Goal: Task Accomplishment & Management: Complete application form

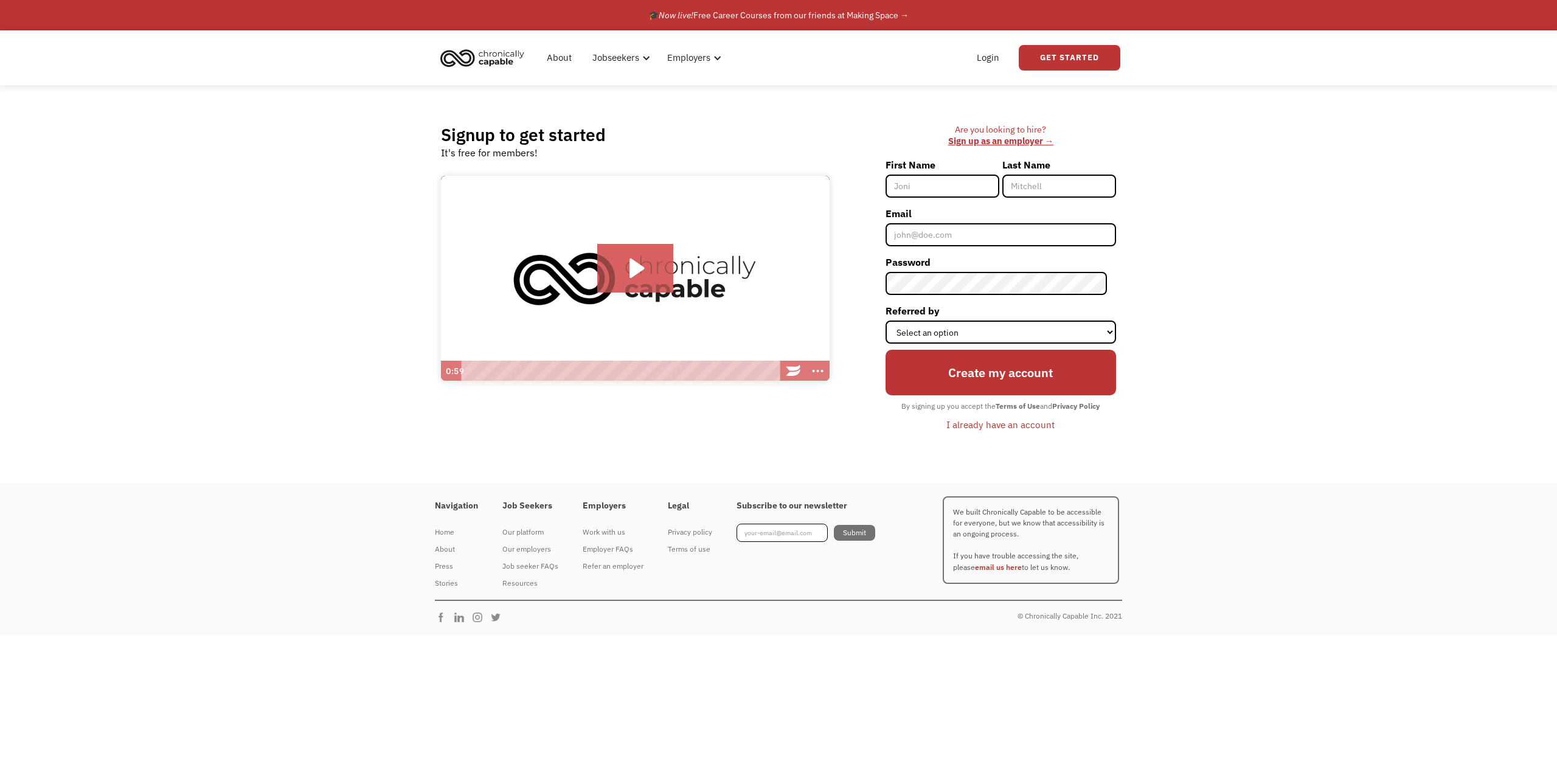
click at [770, 188] on input "First Name" at bounding box center [942, 186] width 114 height 23
type input "[PERSON_NAME]"
type input "Reasby"
click at [770, 227] on input "Email" at bounding box center [1000, 235] width 231 height 23
type input "garthreasby@gmail.com"
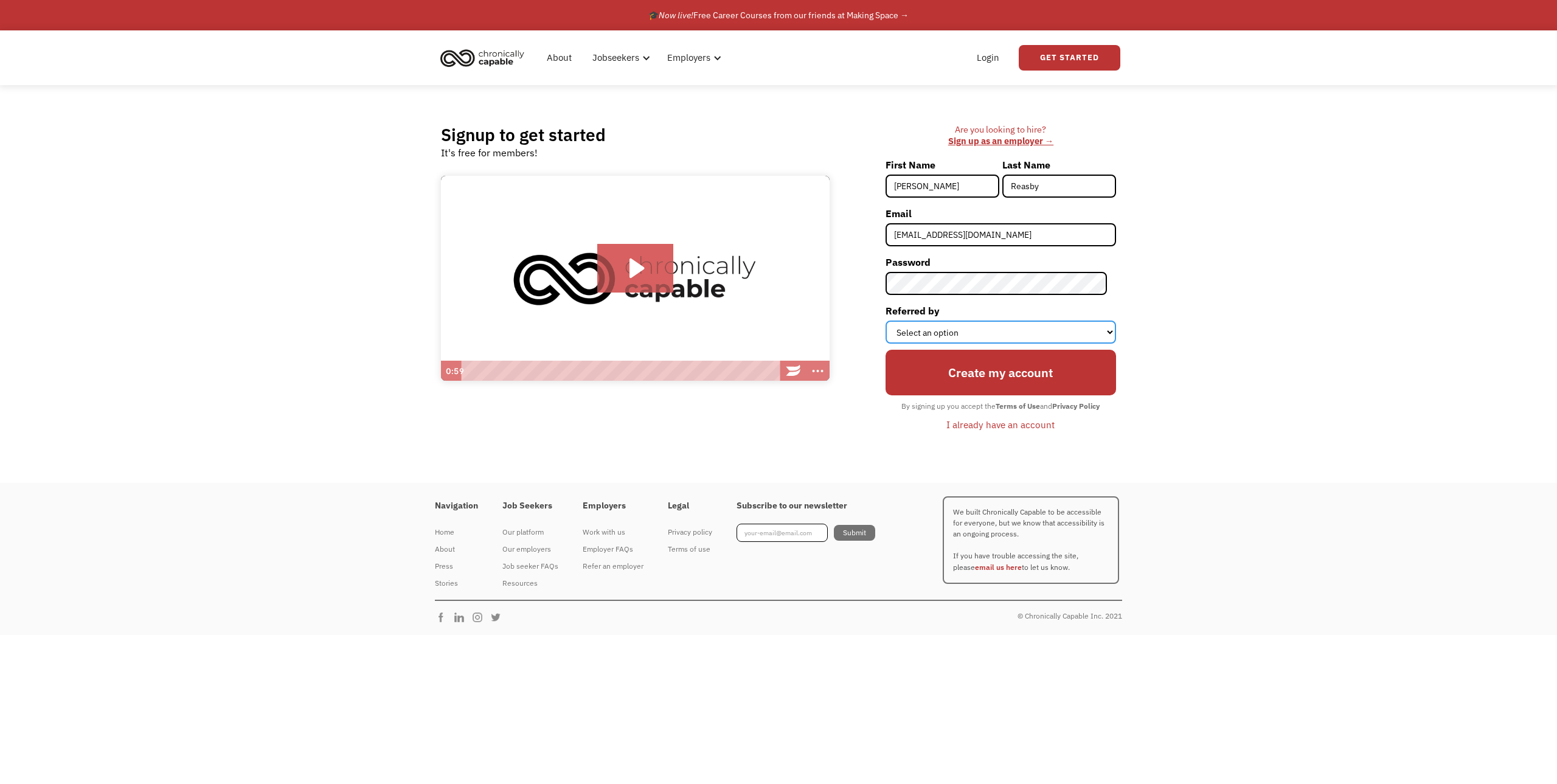
click at [770, 325] on select "Select an option Instagram Facebook Twitter Search Engine News Article Word of …" at bounding box center [1000, 332] width 231 height 23
select select "Other"
click at [770, 321] on select "Select an option Instagram Facebook Twitter Search Engine News Article Word of …" at bounding box center [1000, 332] width 231 height 23
click at [770, 372] on input "Create my account" at bounding box center [1000, 373] width 231 height 46
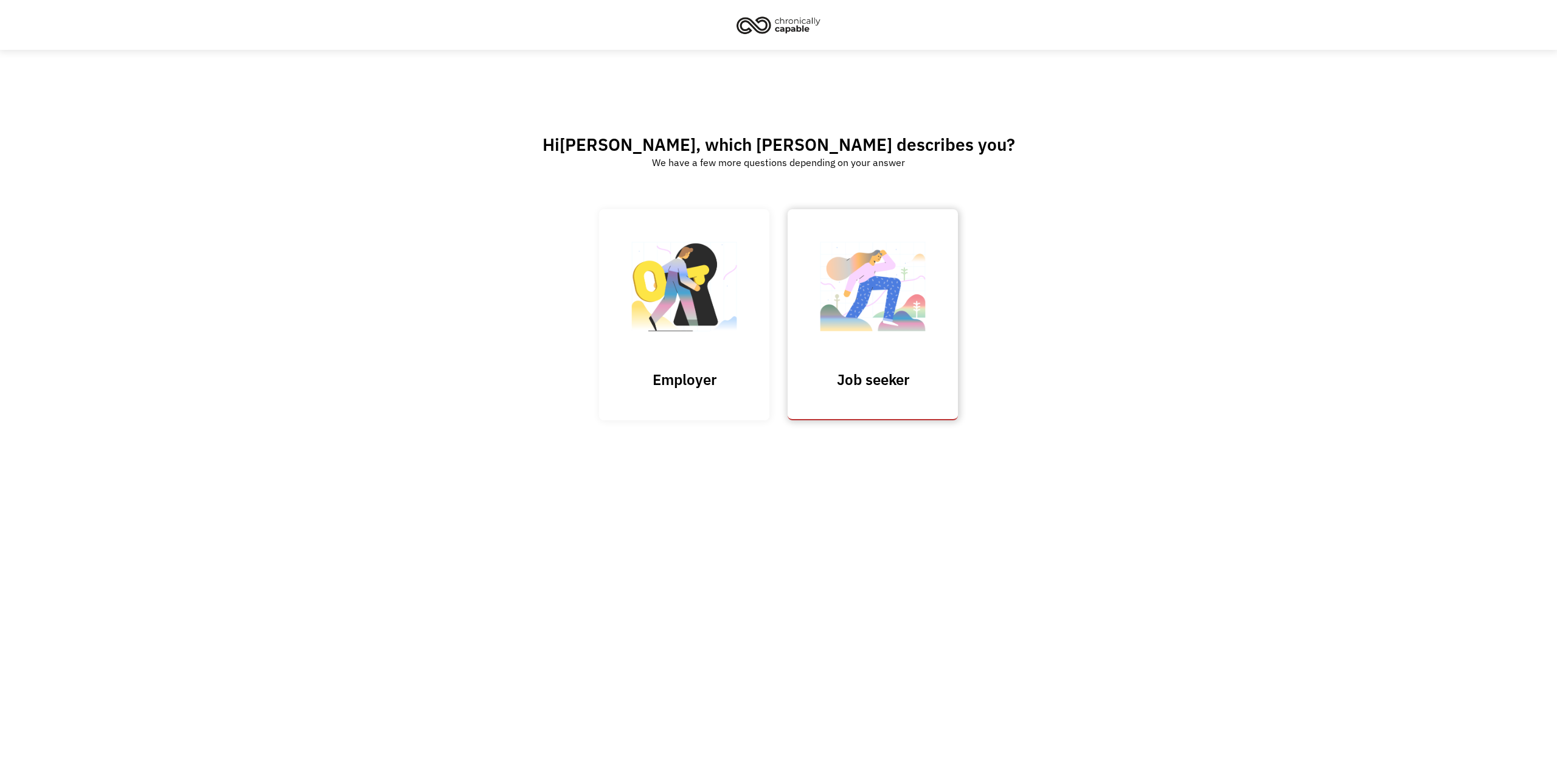
click at [923, 363] on link "Job seeker" at bounding box center [872, 314] width 170 height 211
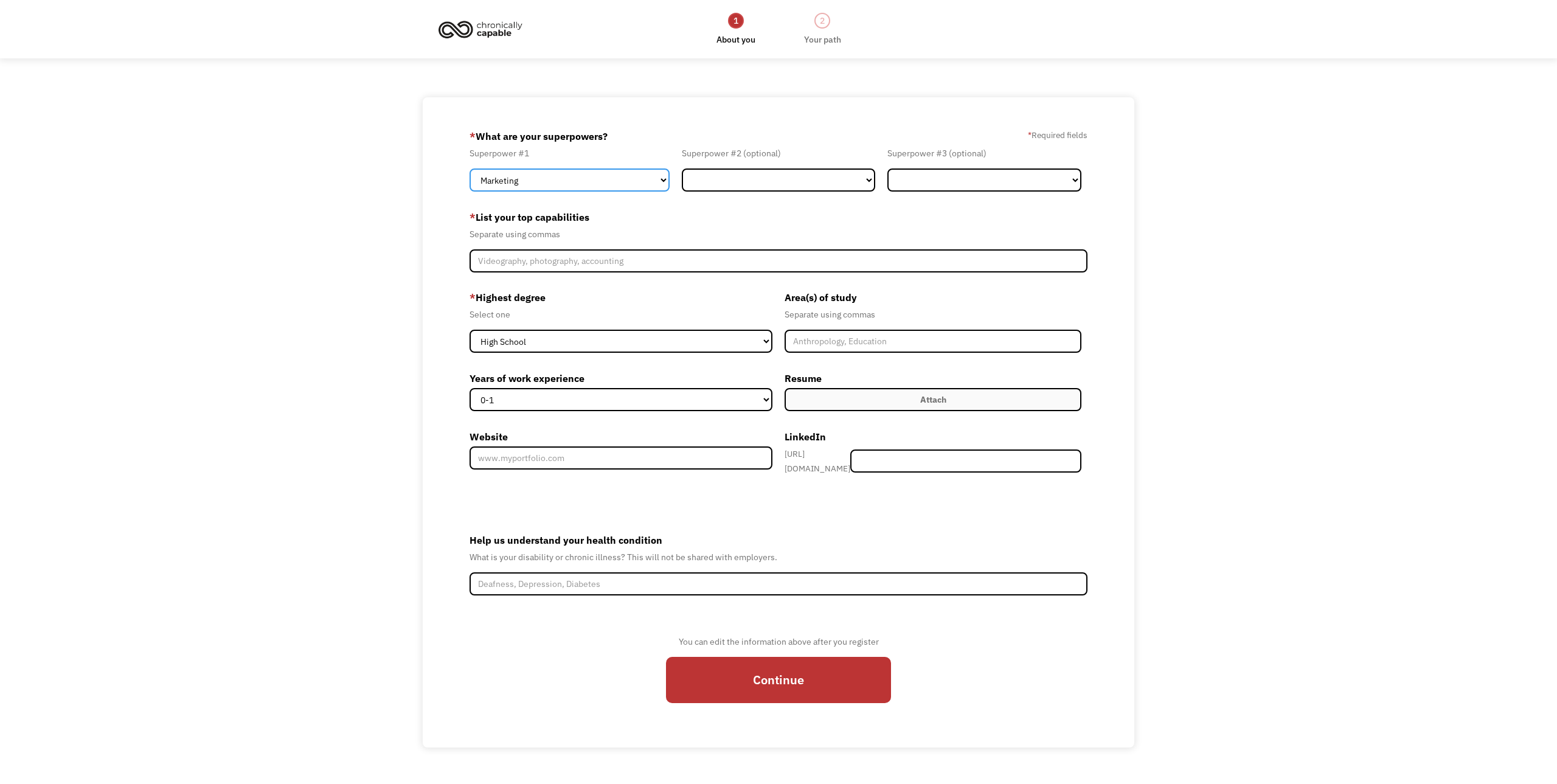
click at [612, 190] on select "Marketing Human Resources Finance Technology Operations Sales Industrial & Manu…" at bounding box center [569, 179] width 200 height 23
select select "Technology"
click at [469, 168] on select "Marketing Human Resources Finance Technology Operations Sales Industrial & Manu…" at bounding box center [569, 179] width 200 height 23
click at [787, 188] on select "Marketing Human Resources Finance Technology Operations Sales Industrial & Manu…" at bounding box center [778, 179] width 194 height 23
select select "Operations"
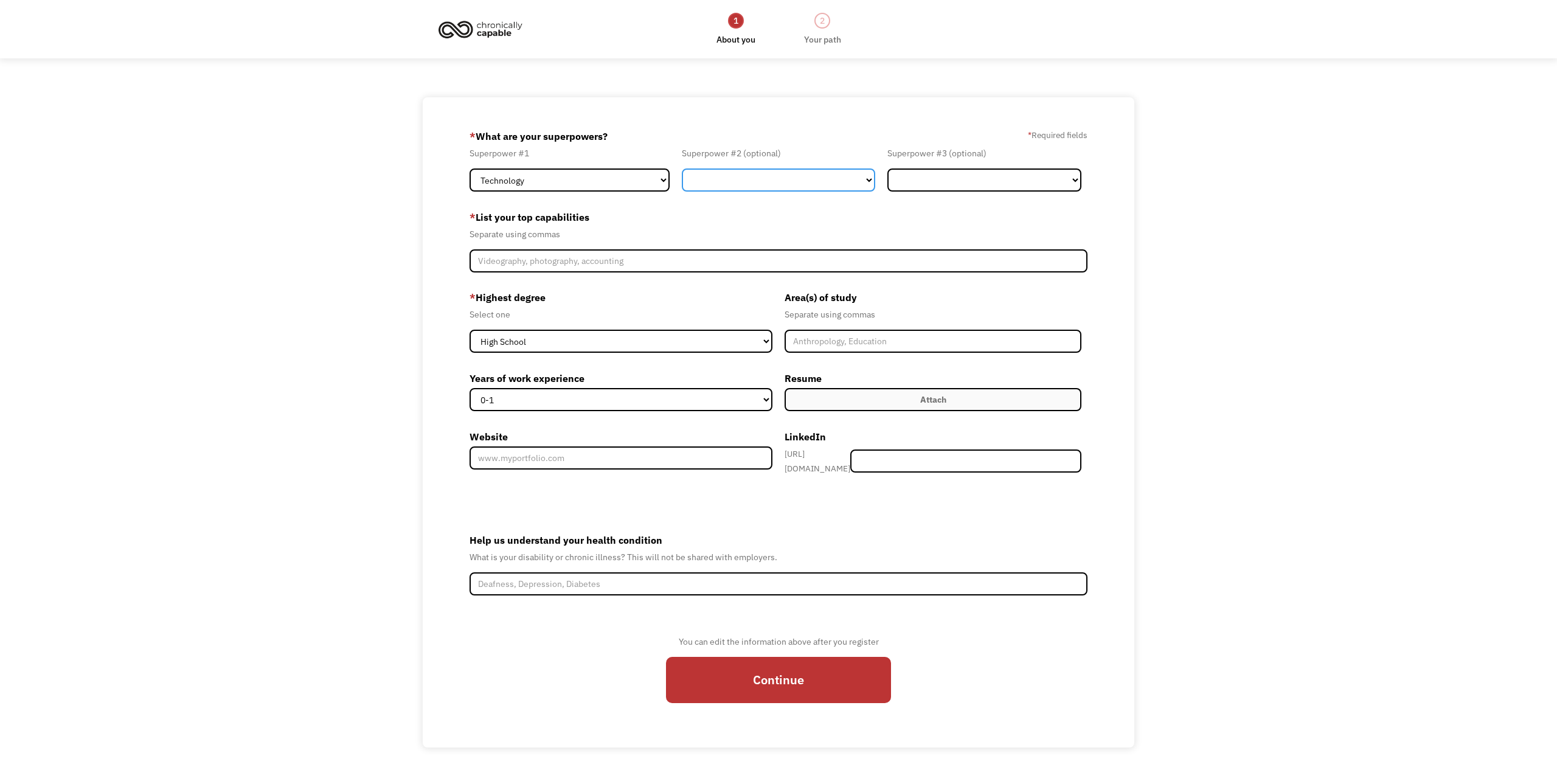
click at [682, 168] on select "Marketing Human Resources Finance Technology Operations Sales Industrial & Manu…" at bounding box center [778, 179] width 194 height 23
click at [941, 180] on select "Marketing Human Resources Finance Technology Operations Sales Industrial & Manu…" at bounding box center [984, 179] width 194 height 23
select select "Other"
click at [887, 168] on select "Marketing Human Resources Finance Technology Operations Sales Industrial & Manu…" at bounding box center [984, 179] width 194 height 23
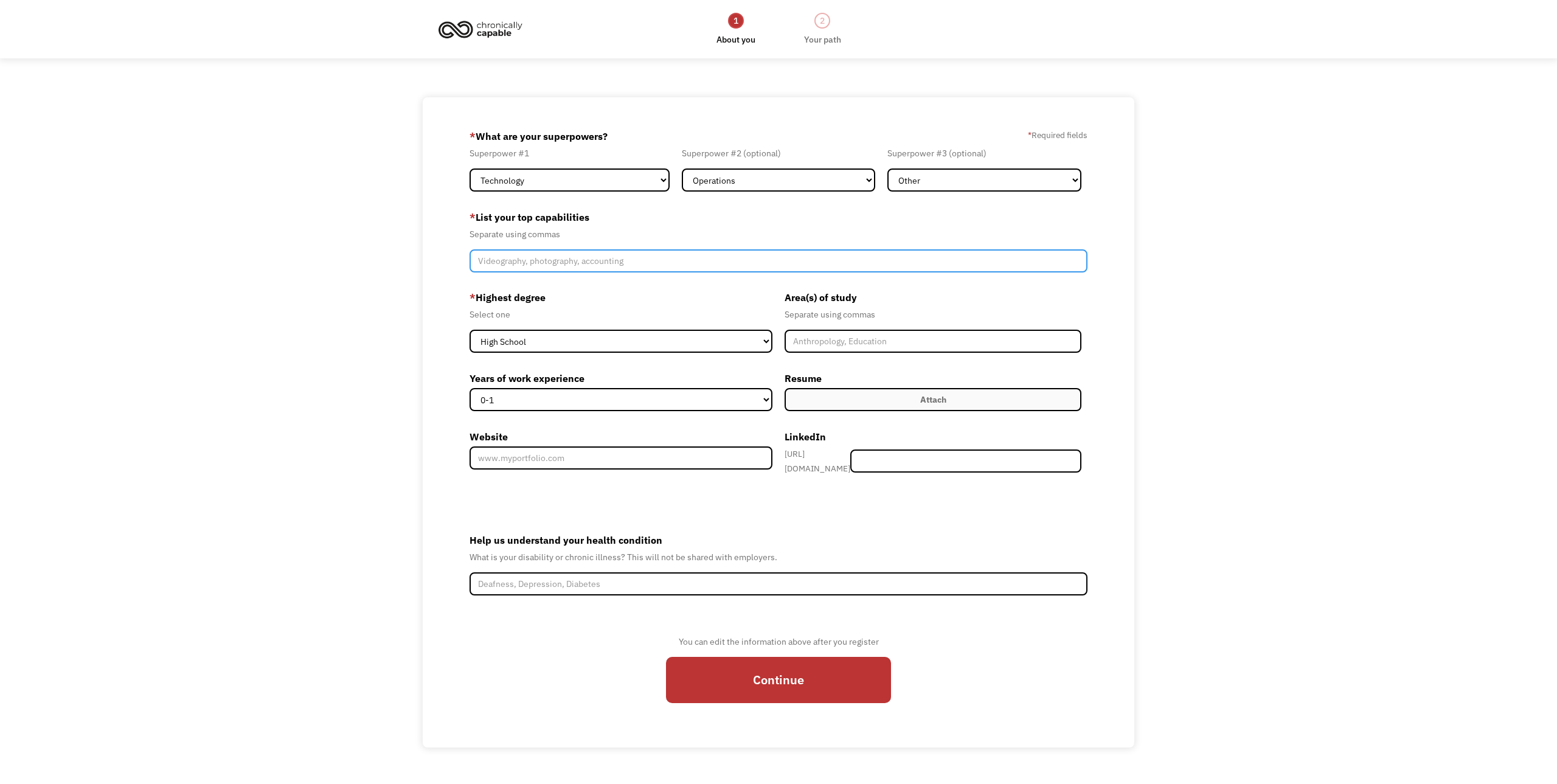
click at [626, 262] on input "Member-Create-Step1" at bounding box center [778, 260] width 618 height 23
type input "Program Management, Project Management, Product Management, Risk Management, Em…"
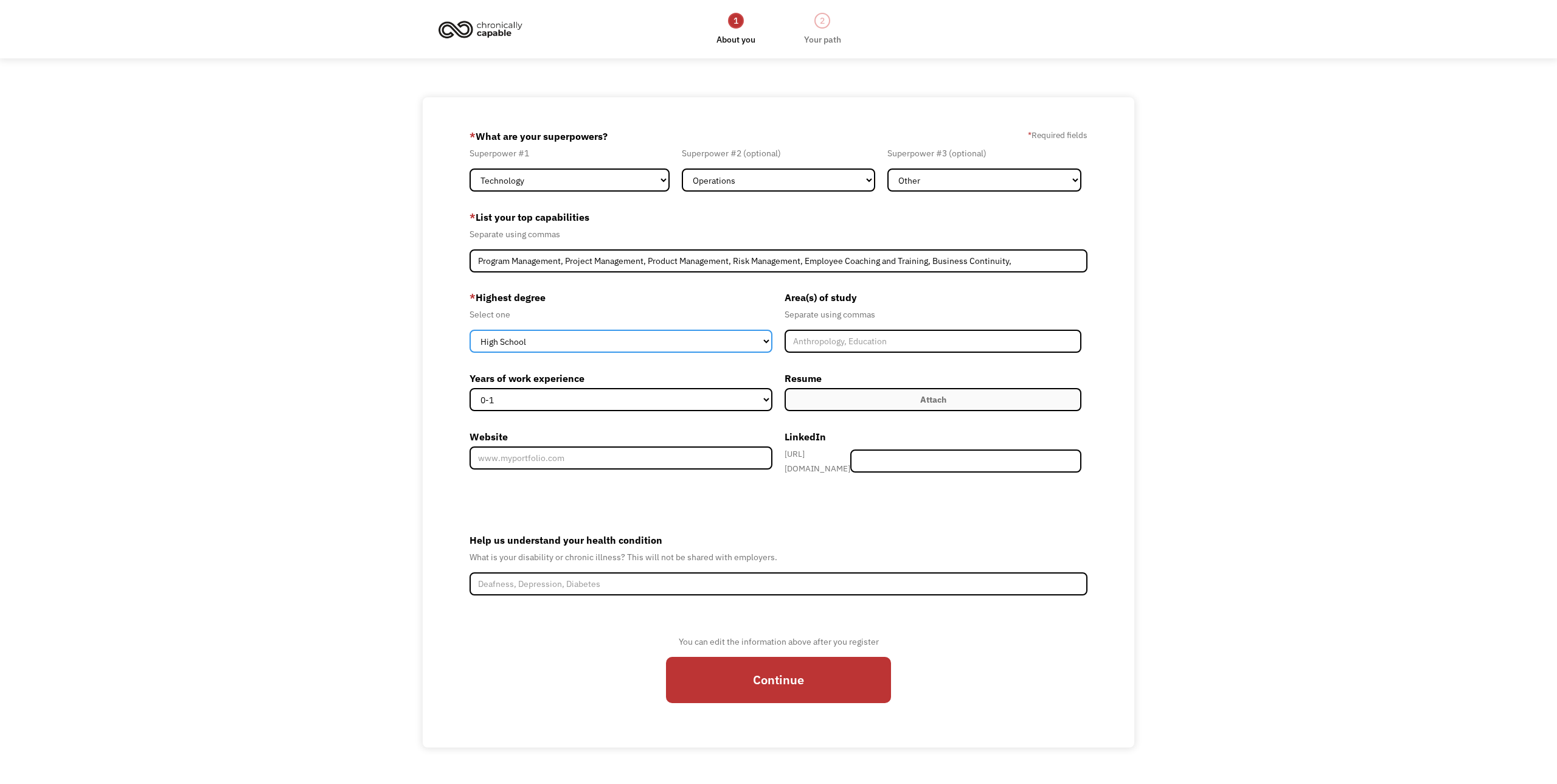
click at [631, 340] on select "High School Associates Bachelors Master's PhD" at bounding box center [620, 340] width 303 height 23
select select "associates"
click at [469, 329] on select "High School Associates Bachelors Master's PhD" at bounding box center [620, 340] width 303 height 23
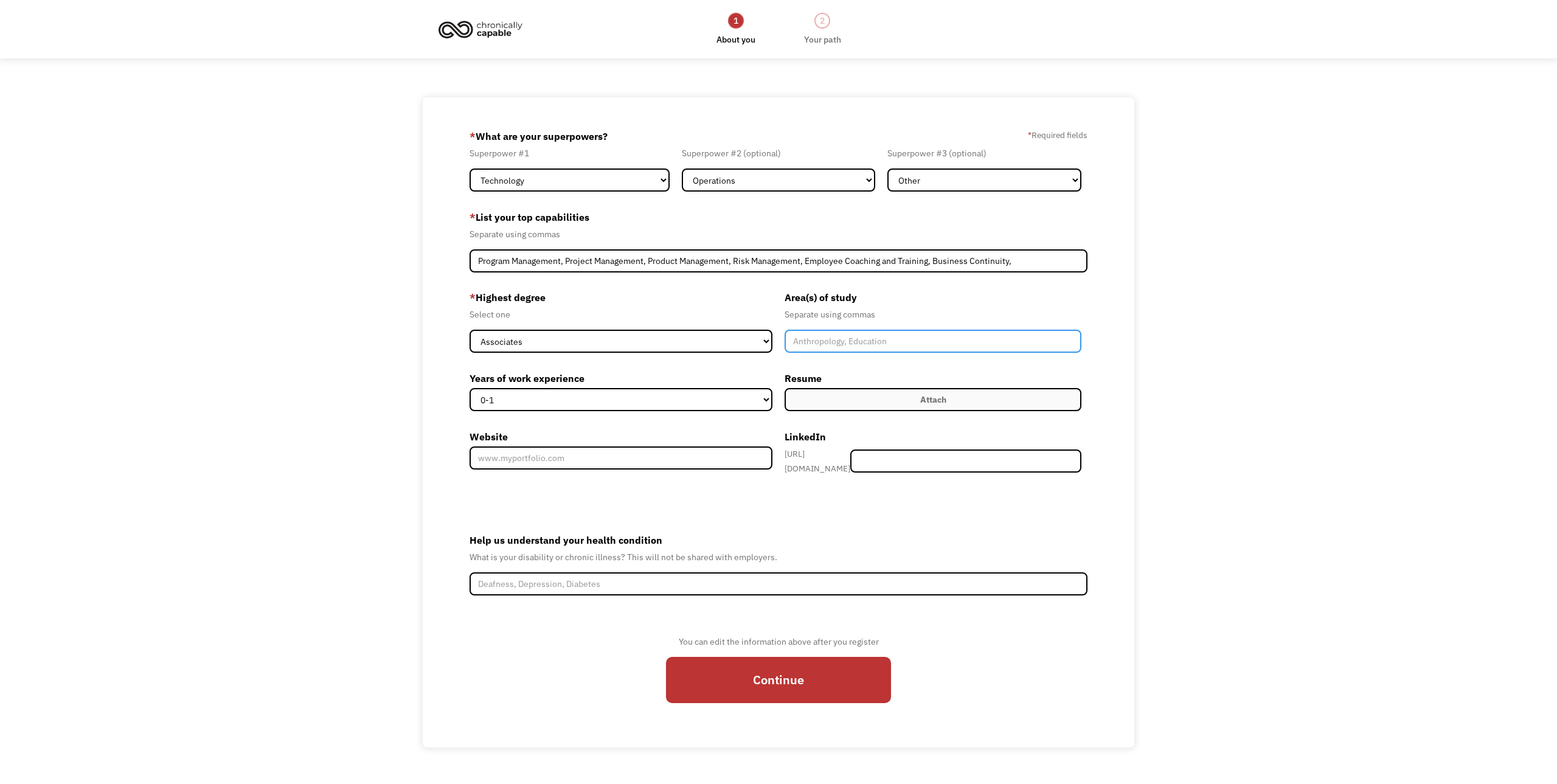
click at [860, 339] on input "Member-Create-Step1" at bounding box center [933, 340] width 297 height 23
type input "E"
type input "Arts and Sciences, English, Music"
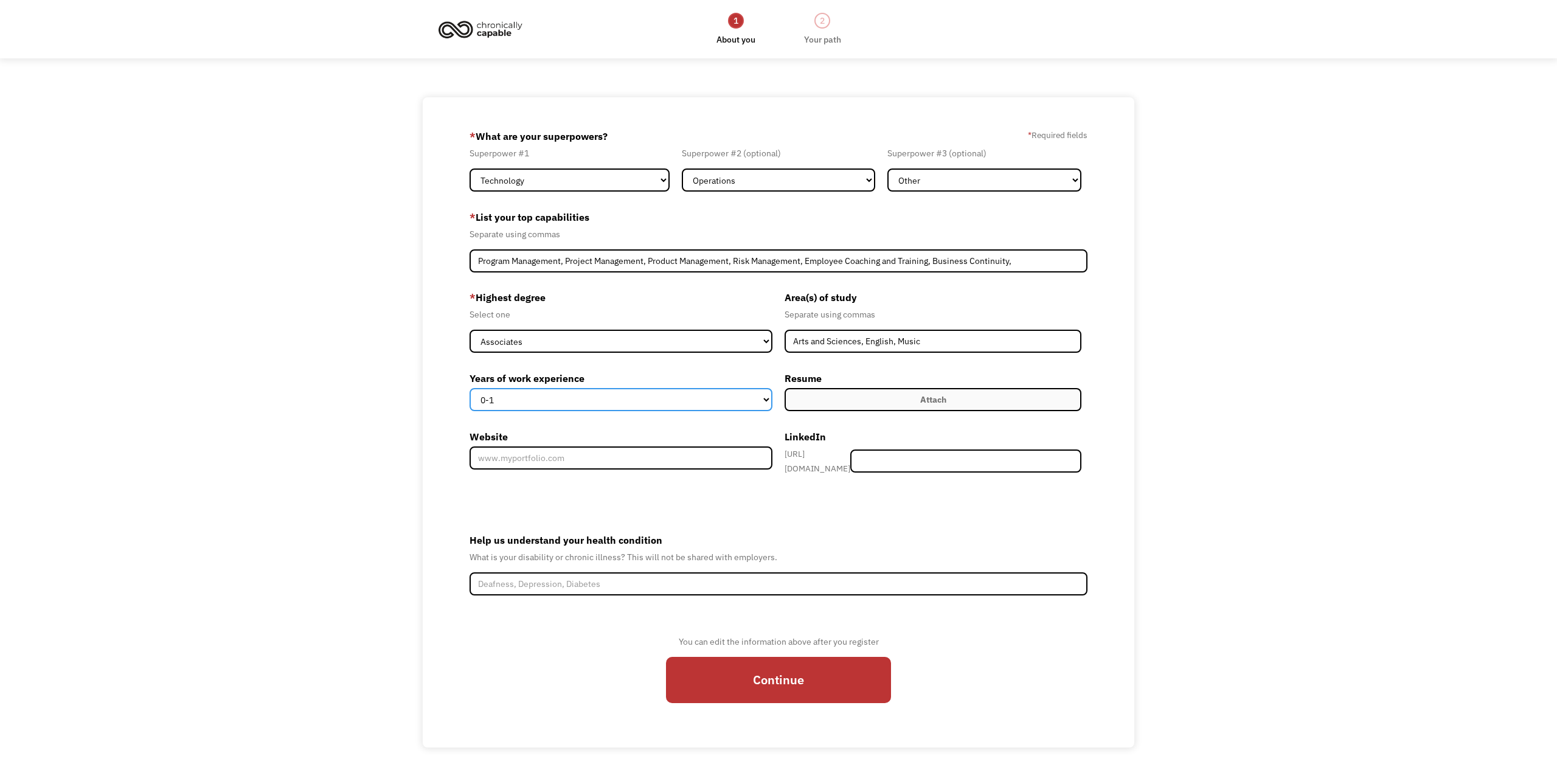
click at [766, 399] on select "0-1 2-4 5-10 11-15 15+" at bounding box center [620, 399] width 303 height 23
select select "15+"
click at [469, 388] on select "0-1 2-4 5-10 11-15 15+" at bounding box center [620, 399] width 303 height 23
click at [833, 396] on label "Attach" at bounding box center [933, 399] width 297 height 23
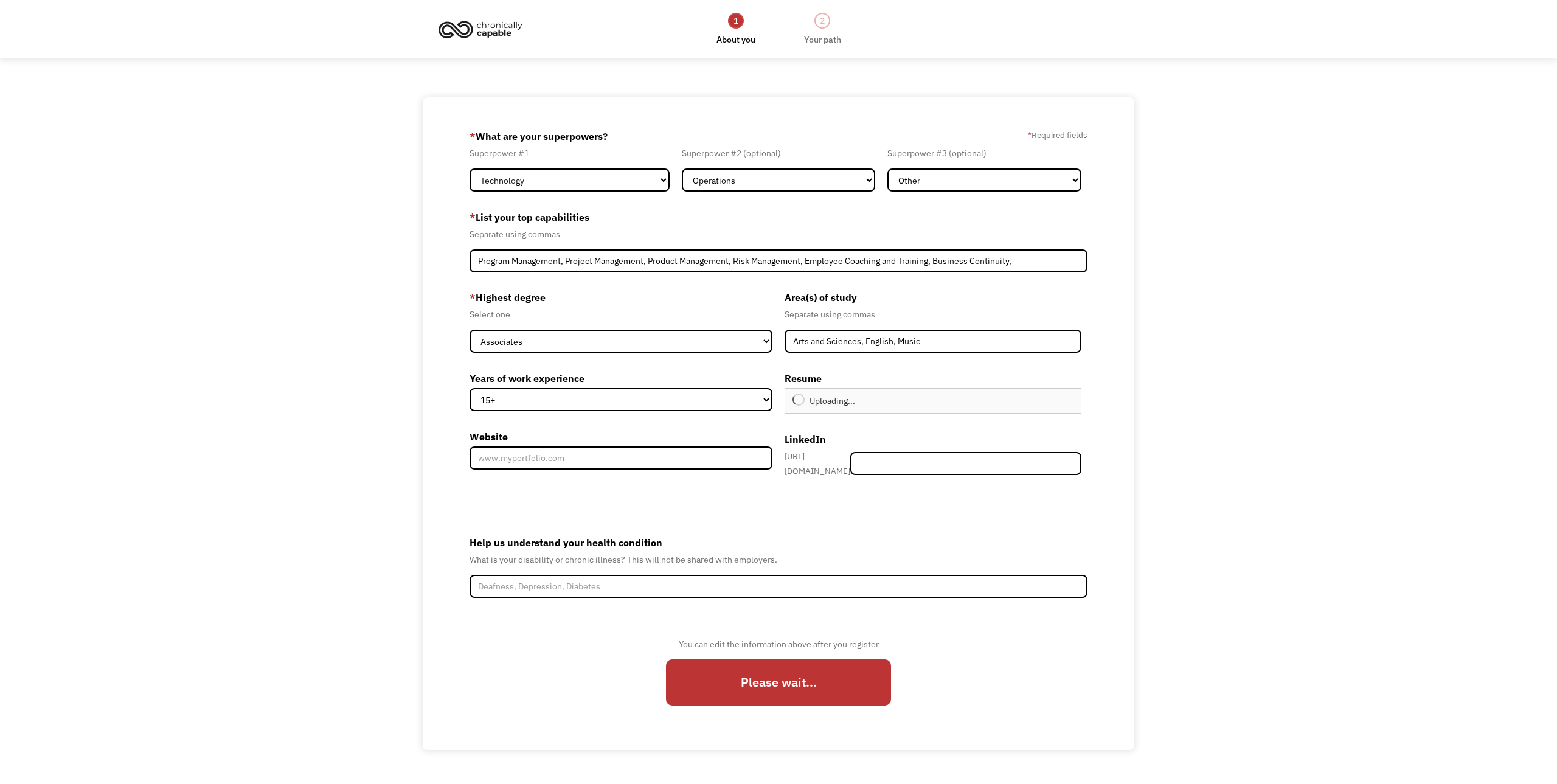
type input "Continue"
click at [930, 460] on input "Member-Create-Step1" at bounding box center [965, 463] width 231 height 23
paste input "https://www.linkedin.com/in/garth-reasby/"
type input "https://www.linkedin.com/in/garth-reasby/"
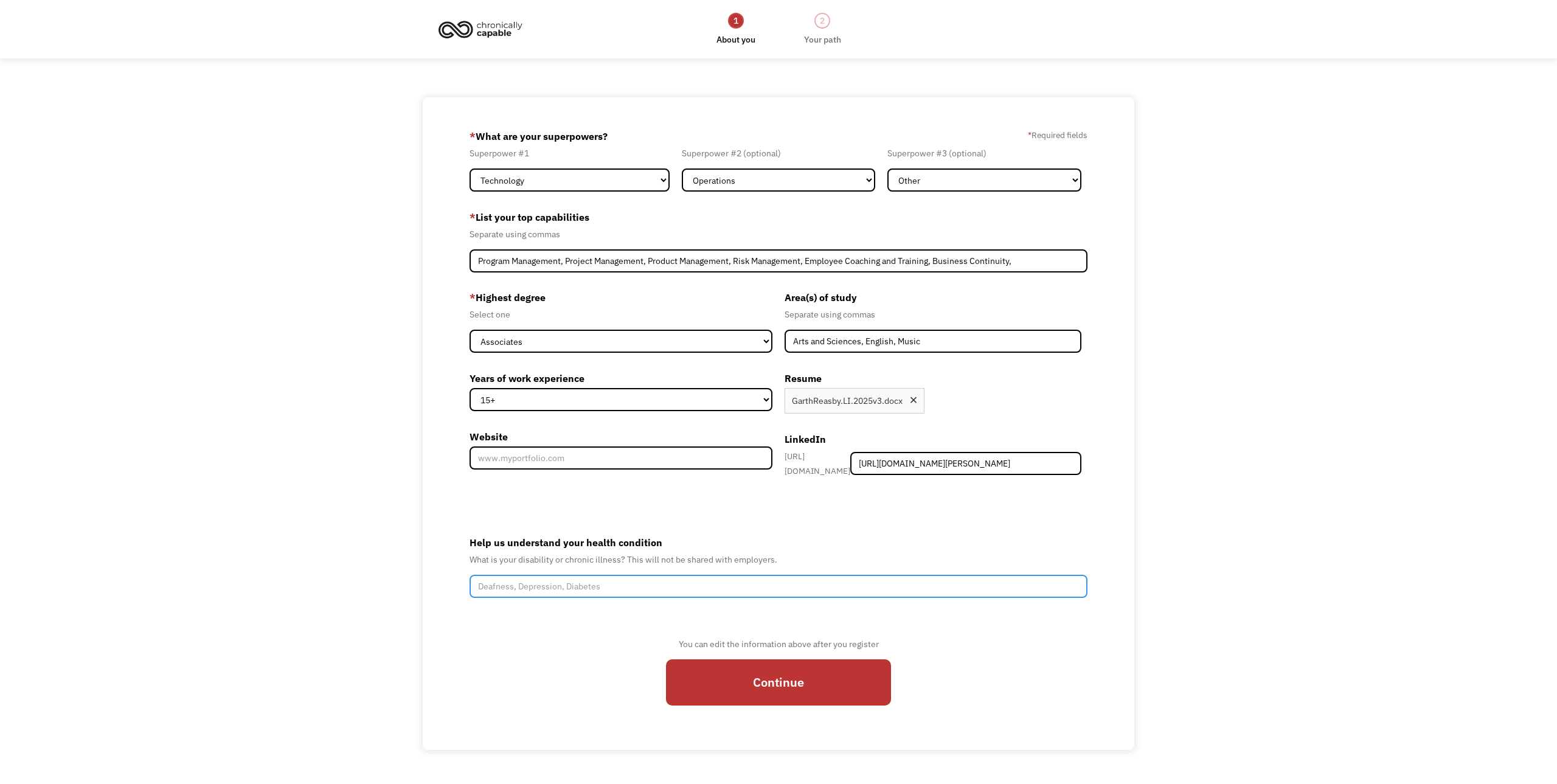
click at [634, 582] on input "Help us understand your health condition" at bounding box center [778, 586] width 618 height 23
click at [967, 580] on input "I have a chronic injury to my leg and abdomen that makes it to where I cannot w…" at bounding box center [778, 586] width 618 height 23
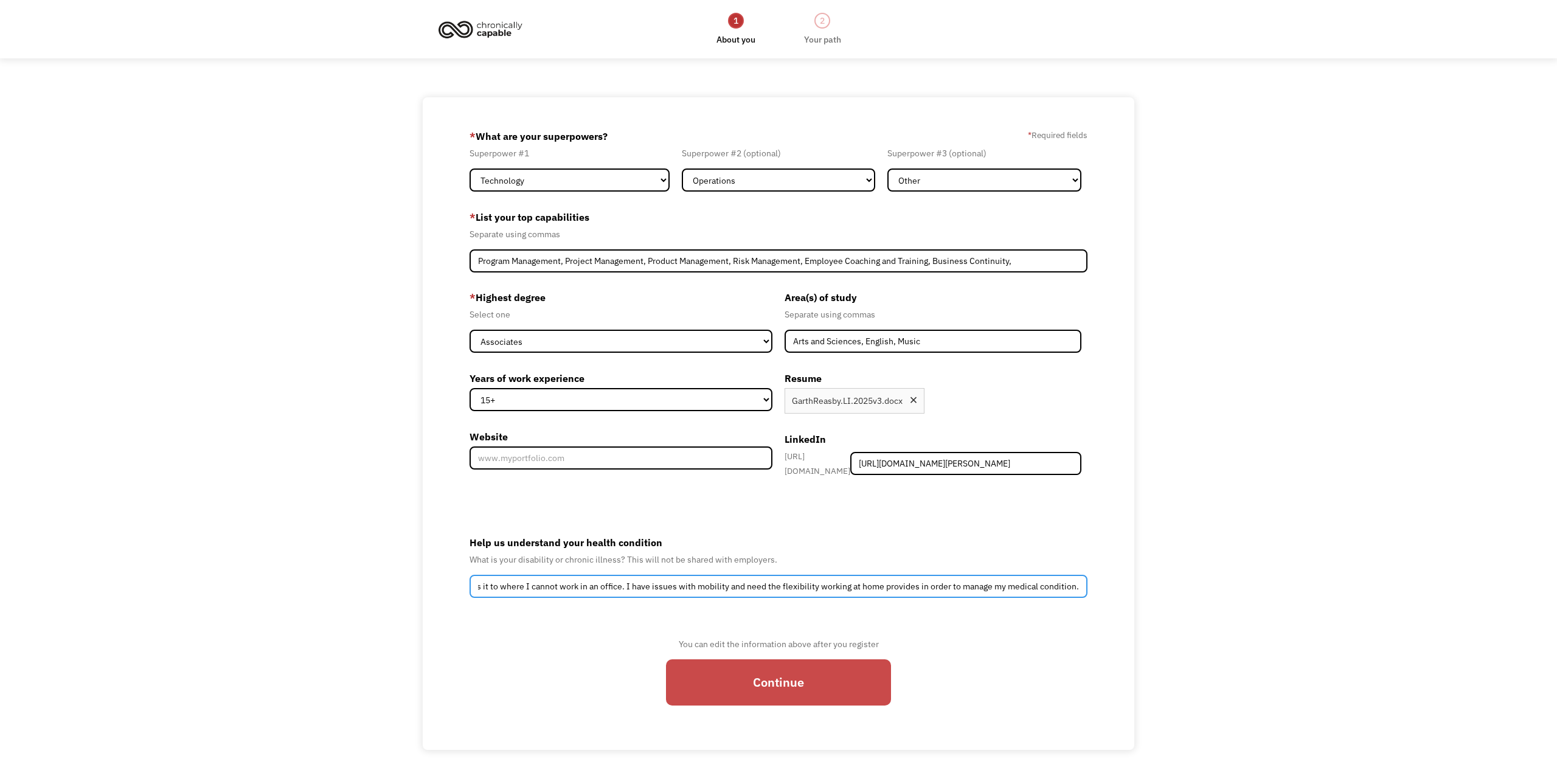
type input "I have a chronic injury to my leg and abdomen that makes it to where I cannot w…"
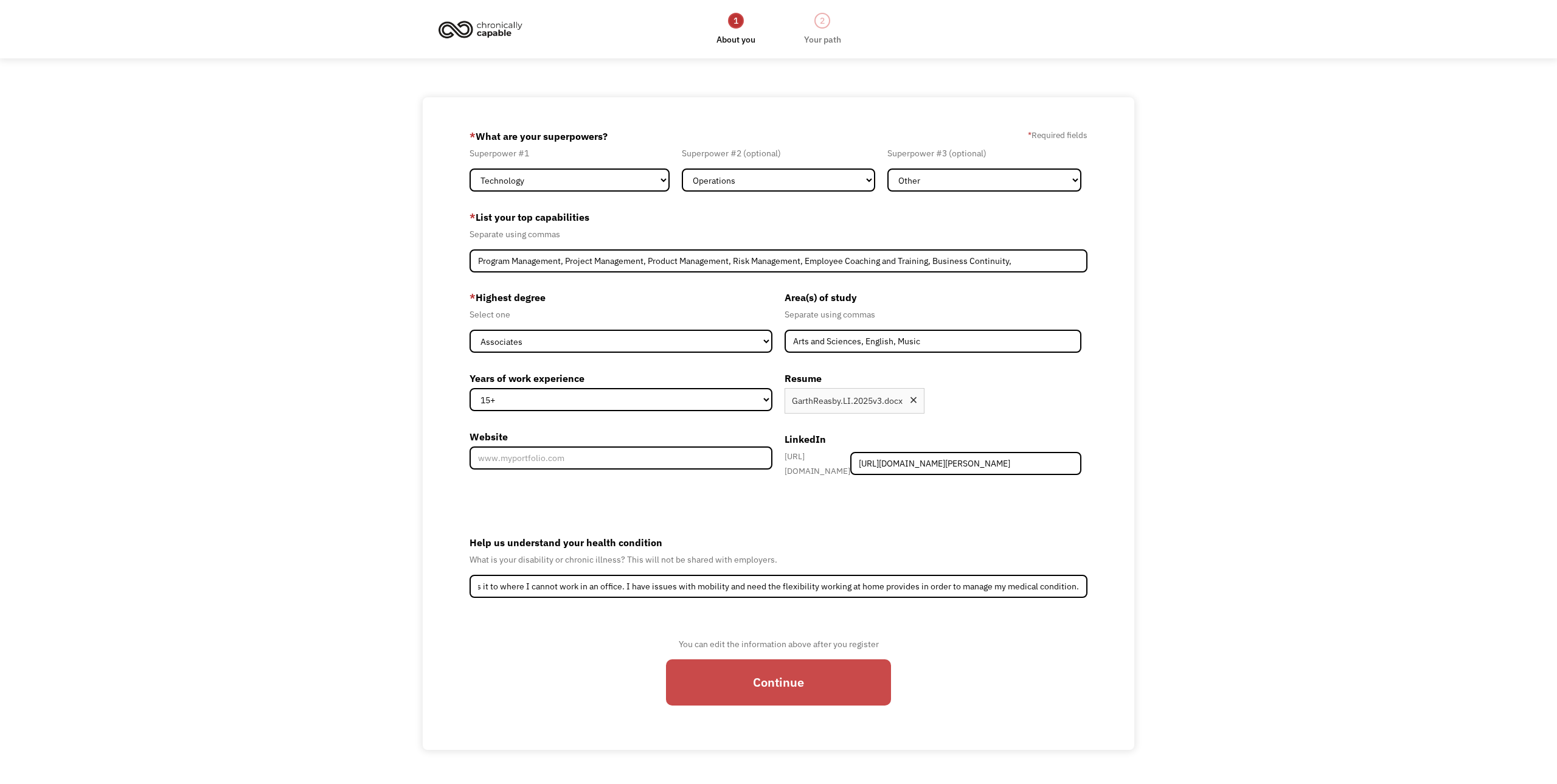
scroll to position [0, 0]
click at [778, 680] on input "Continue" at bounding box center [778, 682] width 225 height 46
type input "Please wait..."
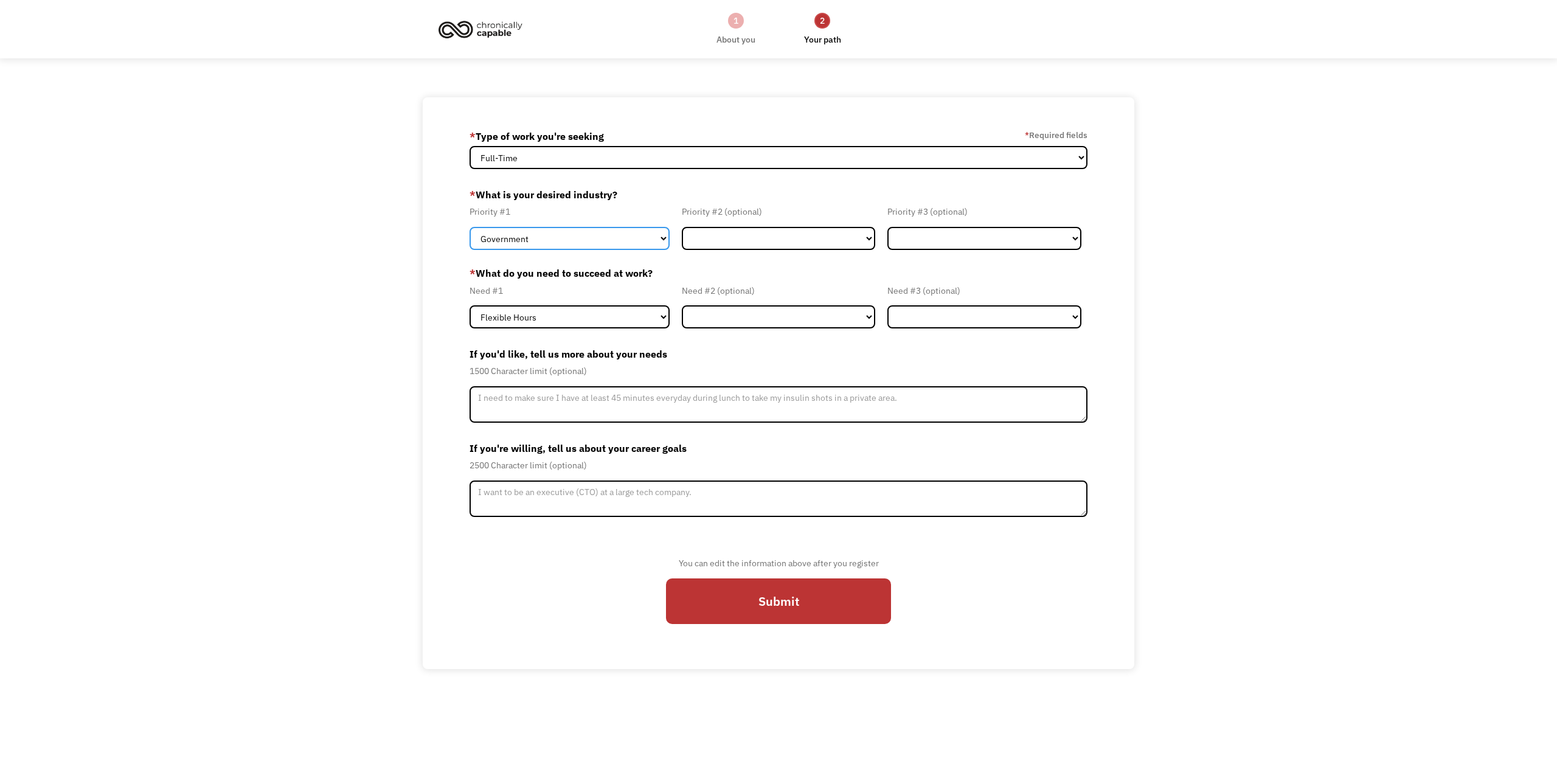
click at [559, 244] on select "Government Finance & Insurance Health & Social Care Tech & Engineering Creative…" at bounding box center [569, 238] width 200 height 23
select select "Tech & Engineering"
click at [469, 227] on select "Government Finance & Insurance Health & Social Care Tech & Engineering Creative…" at bounding box center [569, 238] width 200 height 23
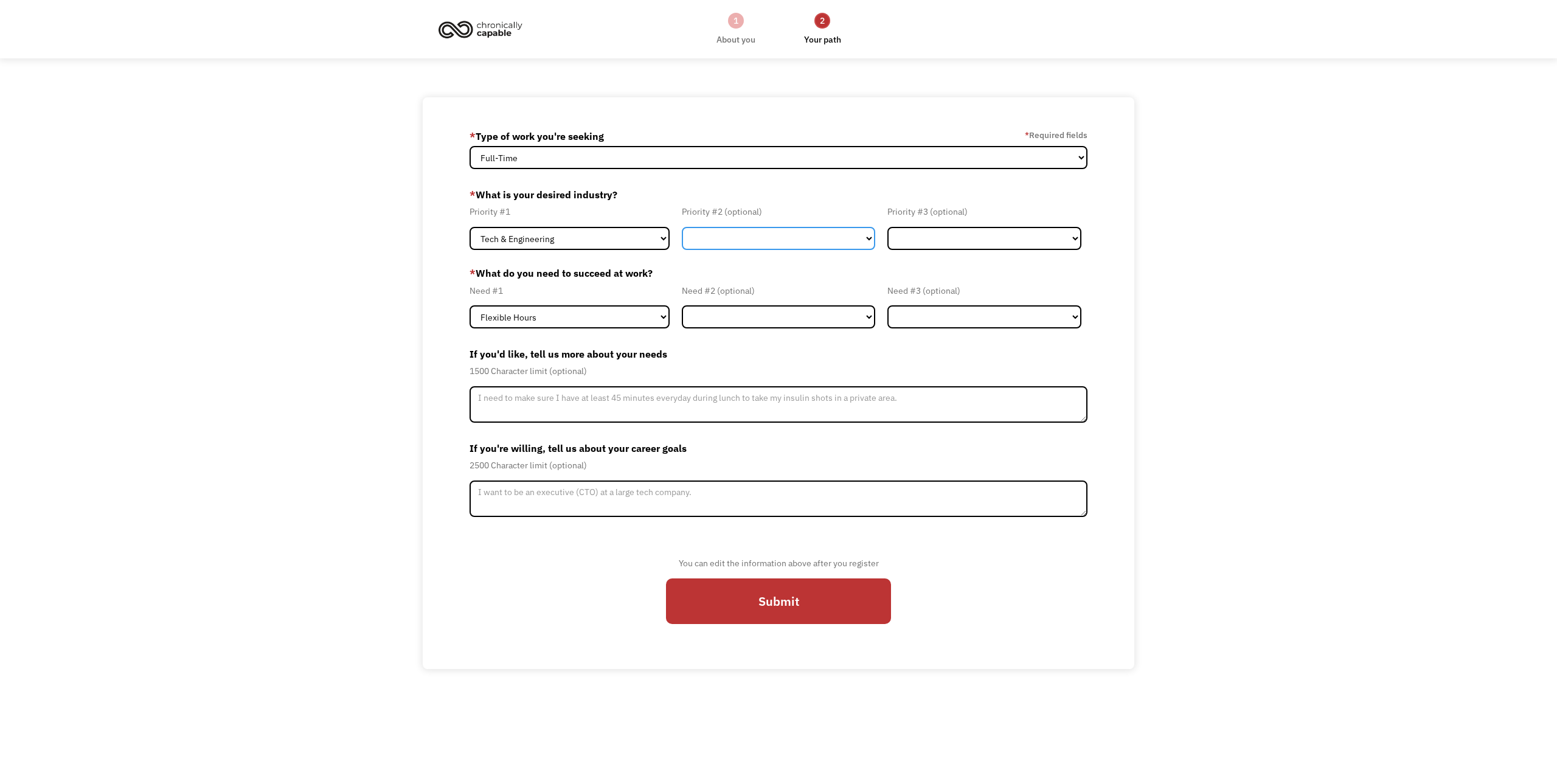
click at [722, 240] on select "Government Finance & Insurance Health & Social Care Tech & Engineering Creative…" at bounding box center [778, 238] width 194 height 23
select select "Creative & Design"
click at [682, 227] on select "Government Finance & Insurance Health & Social Care Tech & Engineering Creative…" at bounding box center [778, 238] width 194 height 23
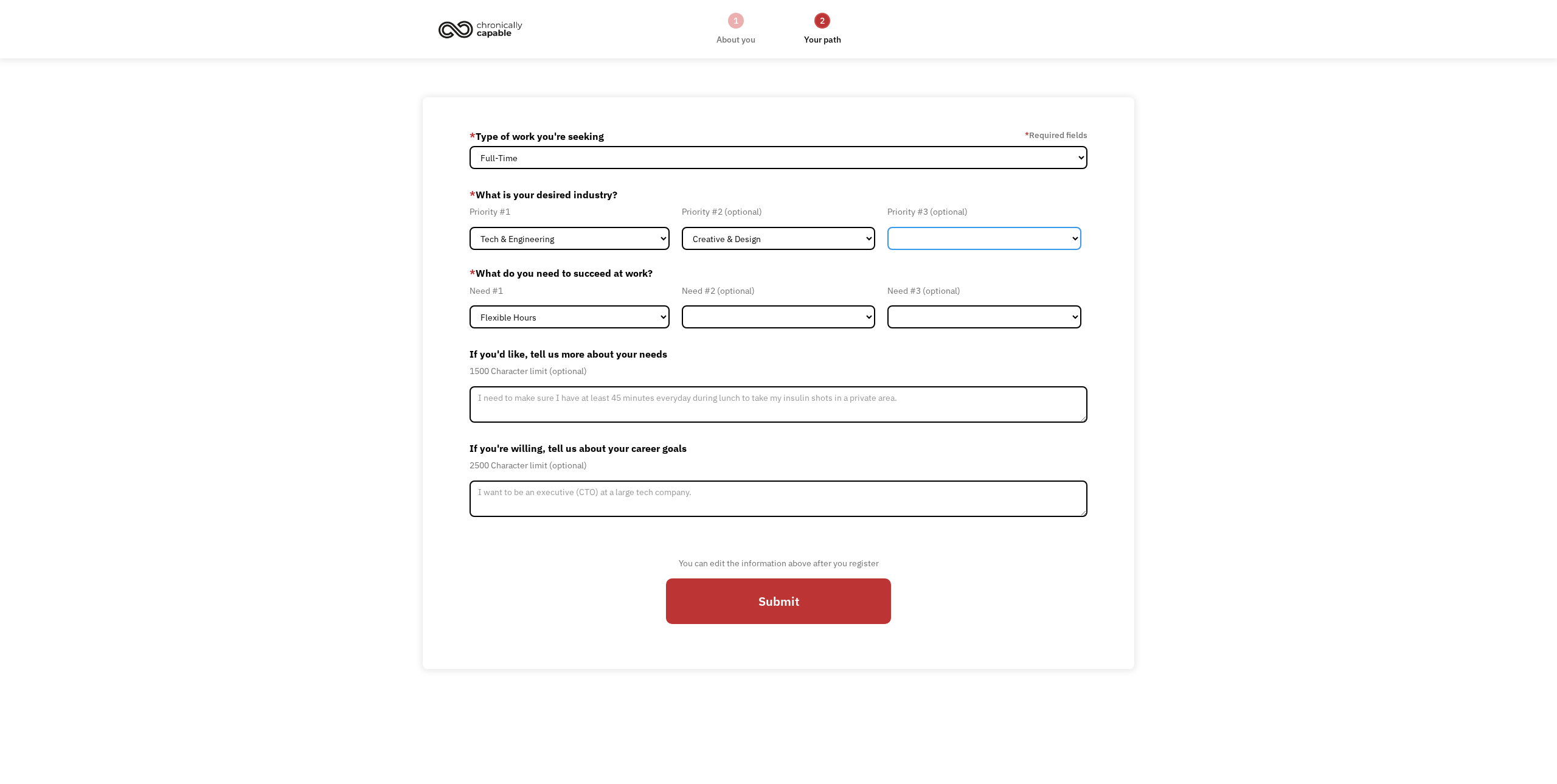
click at [963, 241] on select "Government Finance & Insurance Health & Social Care Tech & Engineering Creative…" at bounding box center [984, 238] width 194 height 23
select select "Health & Social Care"
click at [887, 227] on select "Government Finance & Insurance Health & Social Care Tech & Engineering Creative…" at bounding box center [984, 238] width 194 height 23
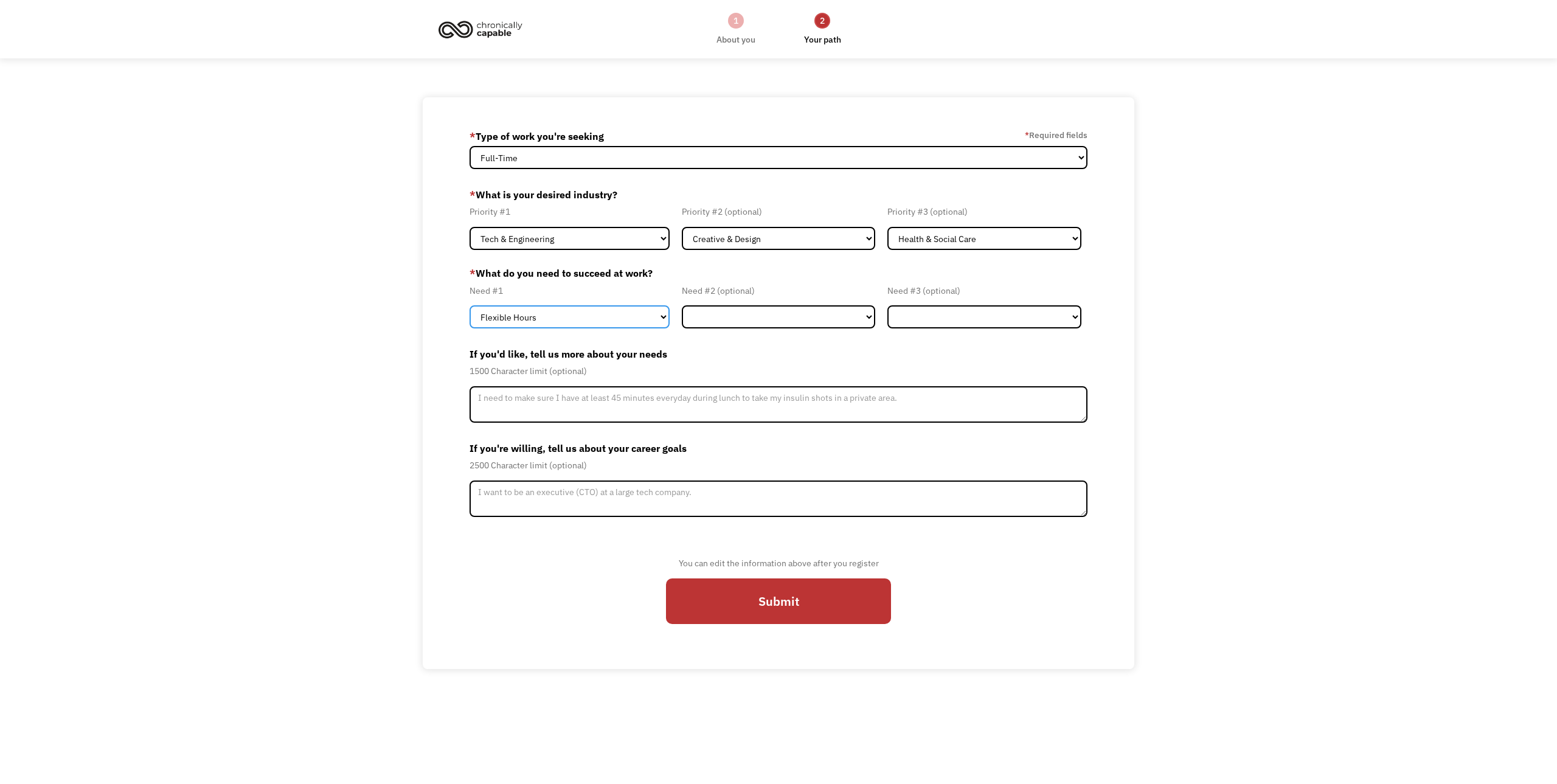
click at [646, 317] on select "Flexible Hours Remote Work Service Animal On-site Accommodations Visual Support…" at bounding box center [569, 316] width 200 height 23
select select "Remote Work"
click at [469, 305] on select "Flexible Hours Remote Work Service Animal On-site Accommodations Visual Support…" at bounding box center [569, 316] width 200 height 23
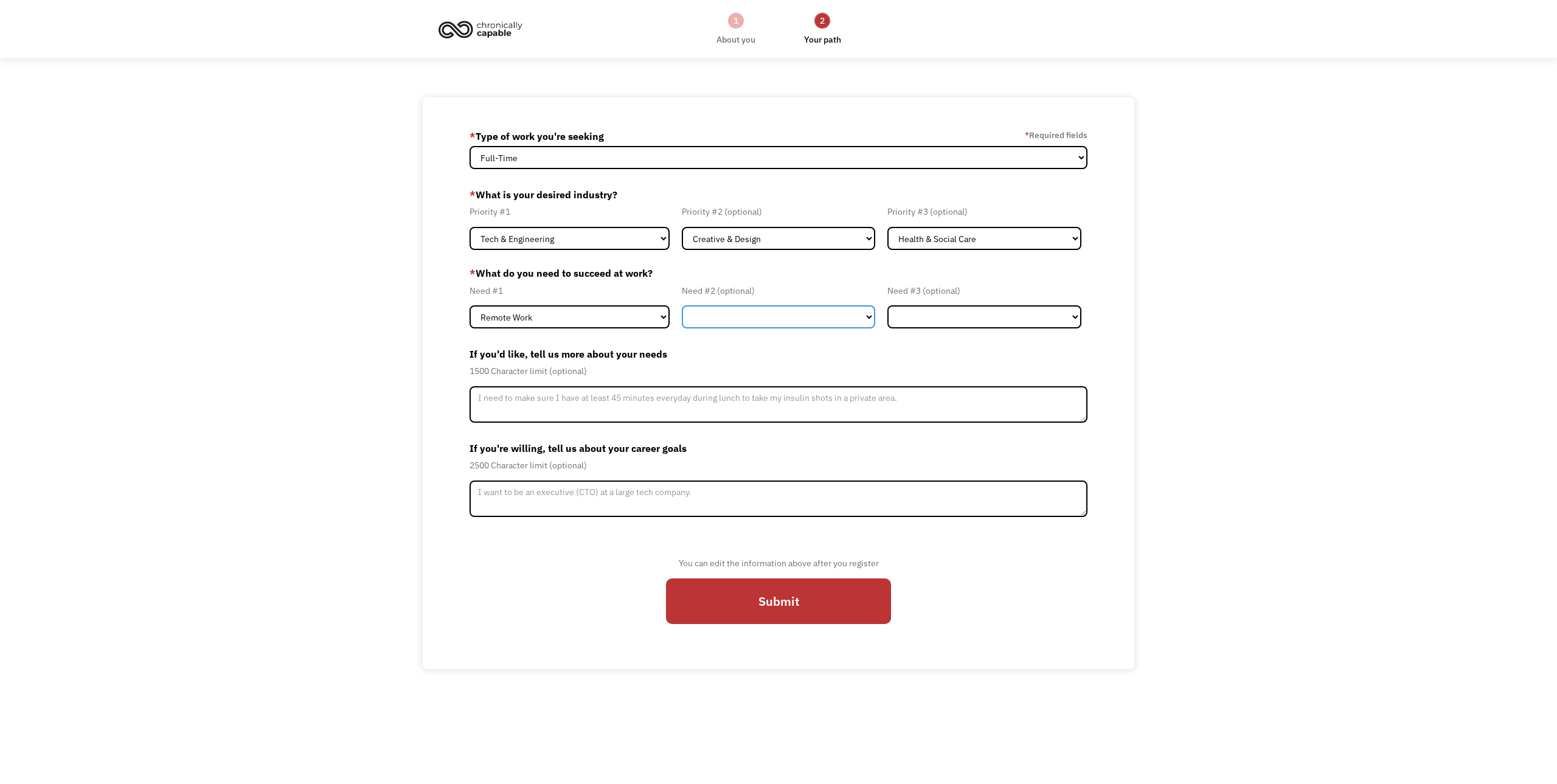
click at [758, 319] on select "Flexible Hours Remote Work Service Animal On-site Accommodations Visual Support…" at bounding box center [778, 316] width 194 height 23
select select "Remote Work"
click at [682, 305] on select "Flexible Hours Remote Work Service Animal On-site Accommodations Visual Support…" at bounding box center [778, 316] width 194 height 23
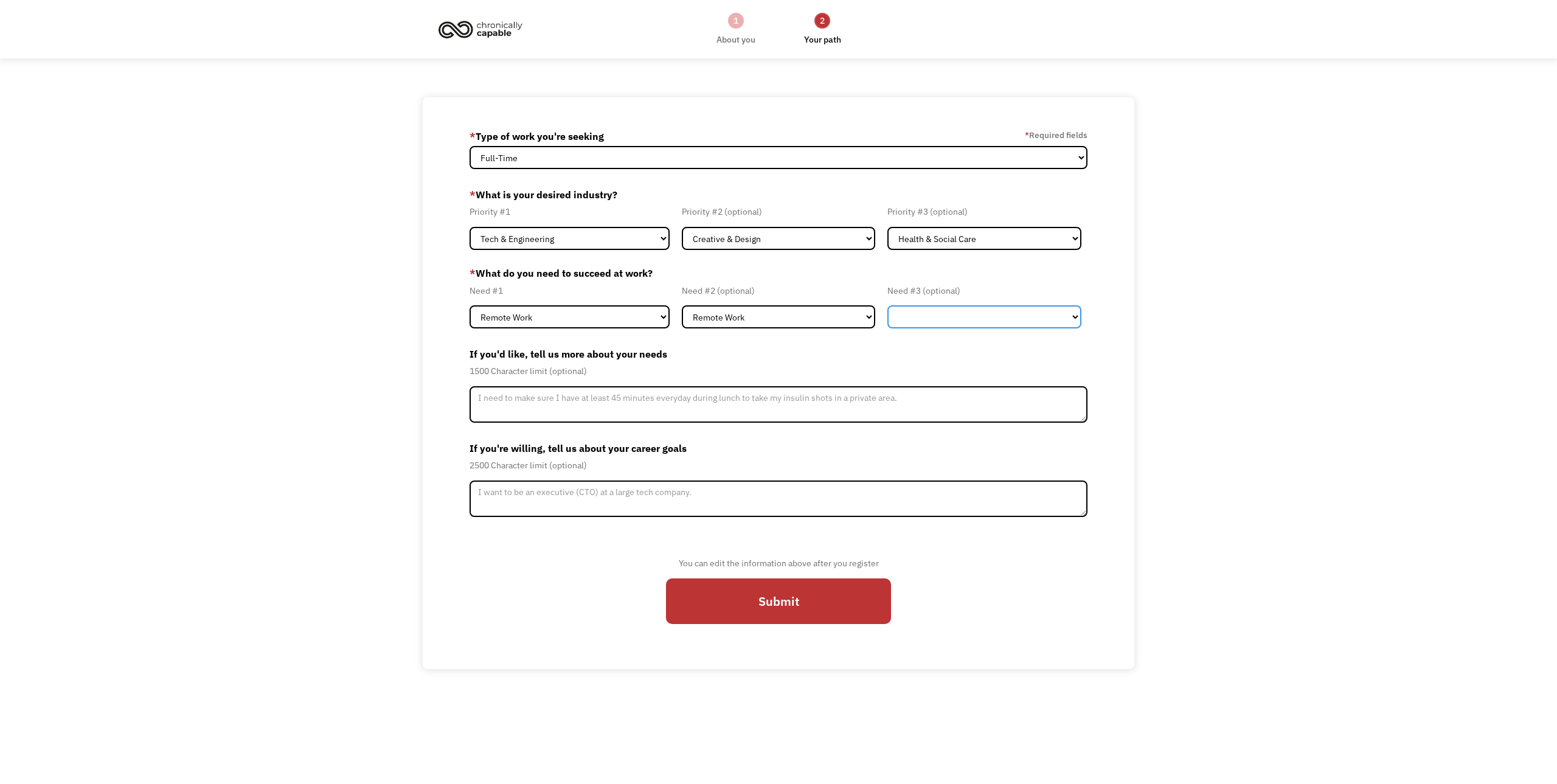
click at [948, 321] on select "Flexible Hours Remote Work Service Animal On-site Accommodations Visual Support…" at bounding box center [984, 316] width 194 height 23
select select "Remote Work"
click at [887, 305] on select "Flexible Hours Remote Work Service Animal On-site Accommodations Visual Support…" at bounding box center [984, 316] width 194 height 23
click at [1164, 459] on div "68af471c3f2be1c93cc00101 garthreasby@gmail.com Garth Reasby * Type of work you'…" at bounding box center [778, 382] width 1557 height 571
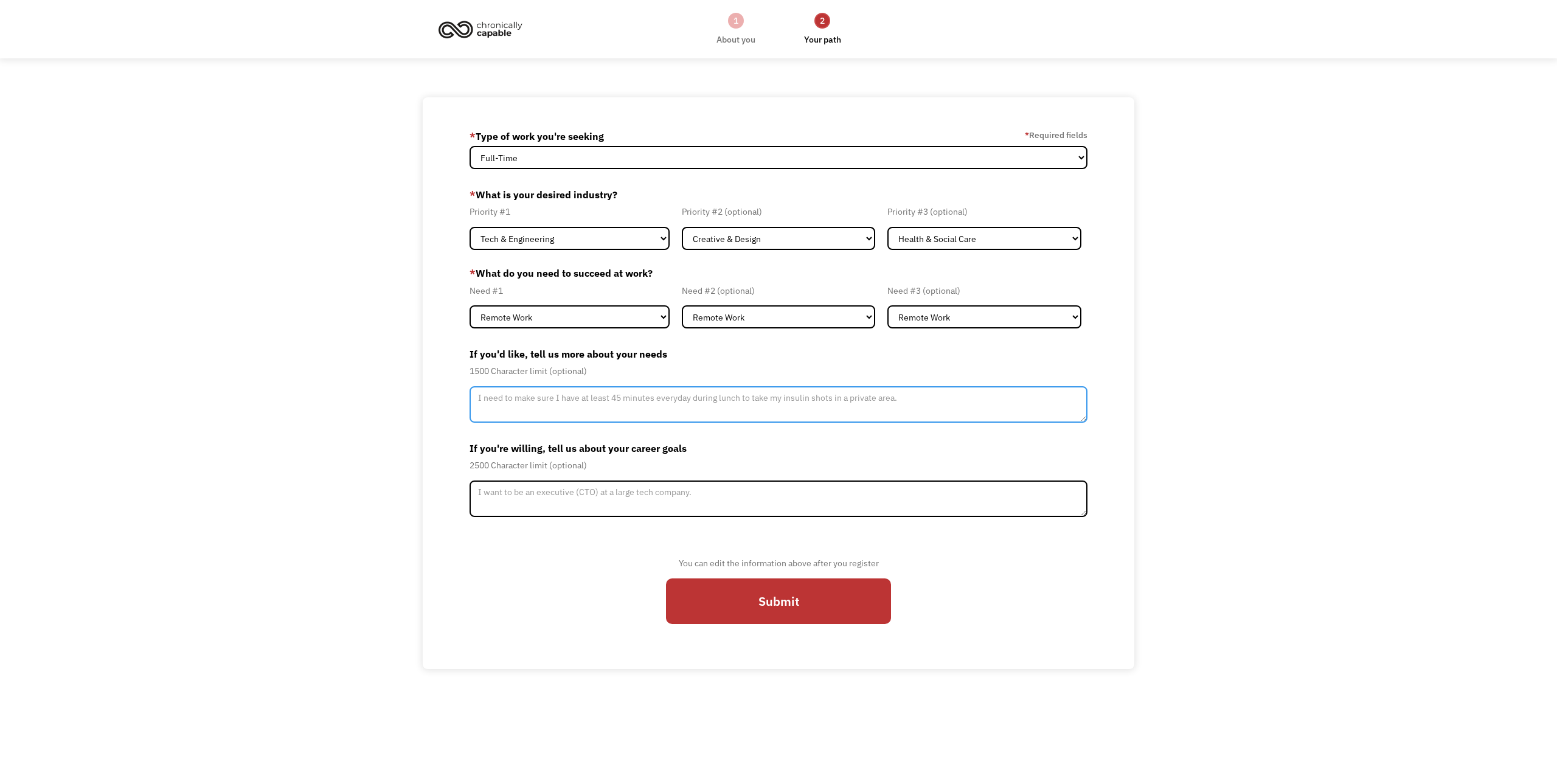
click at [569, 407] on textarea "Member-Update-Form-Step2" at bounding box center [778, 405] width 618 height 37
click at [959, 400] on textarea "I need to be able to work from home due to mobility issues derived from a chron…" at bounding box center [778, 405] width 618 height 37
click at [741, 408] on textarea "I need to be able to work from home due to mobility and issues derived from a c…" at bounding box center [778, 405] width 618 height 37
click at [691, 396] on textarea "I need to be able to work from home due to mobility and issues derived from a c…" at bounding box center [778, 405] width 618 height 37
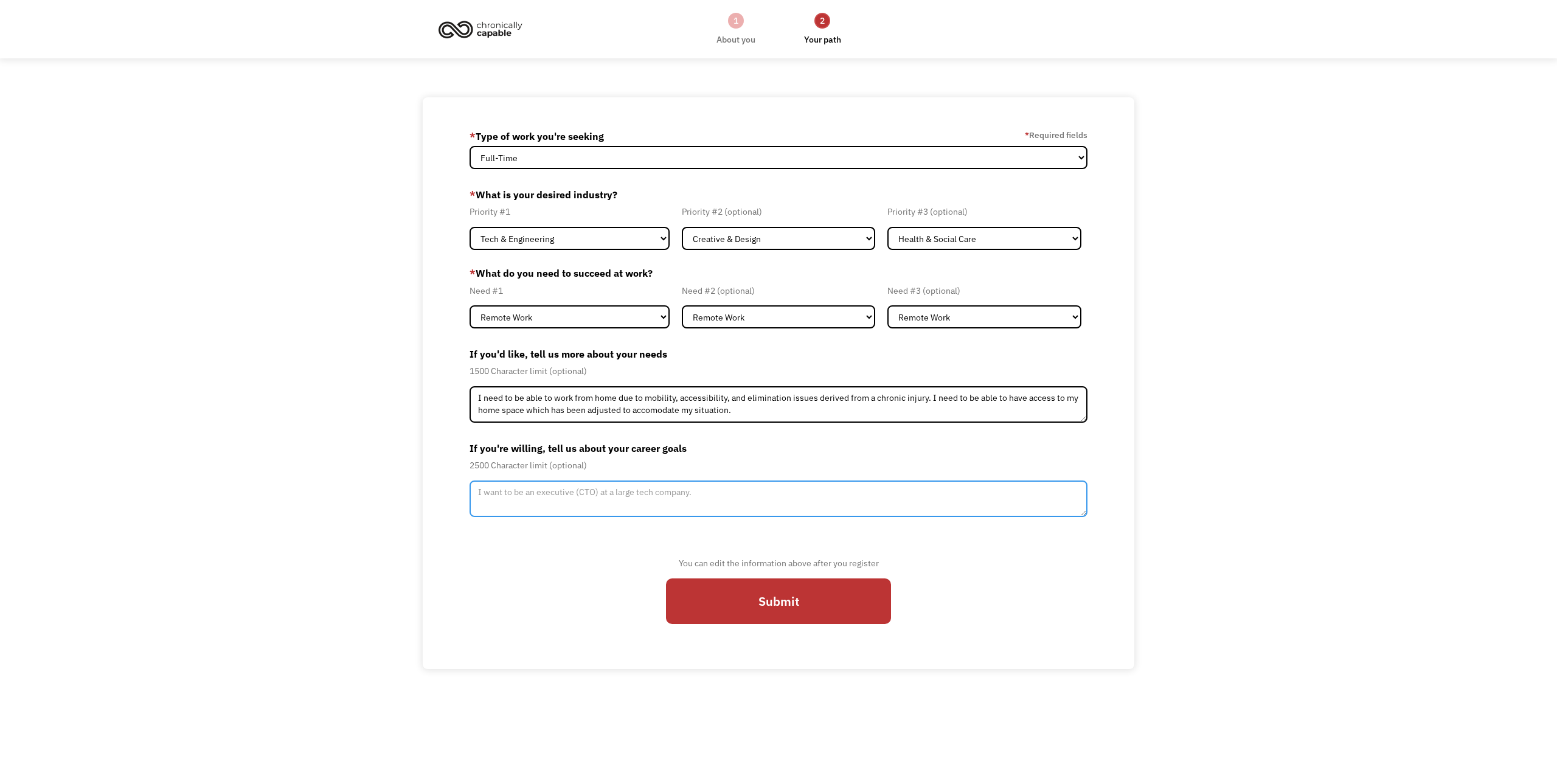
click at [631, 496] on textarea "Member-Update-Form-Step2" at bounding box center [778, 499] width 618 height 37
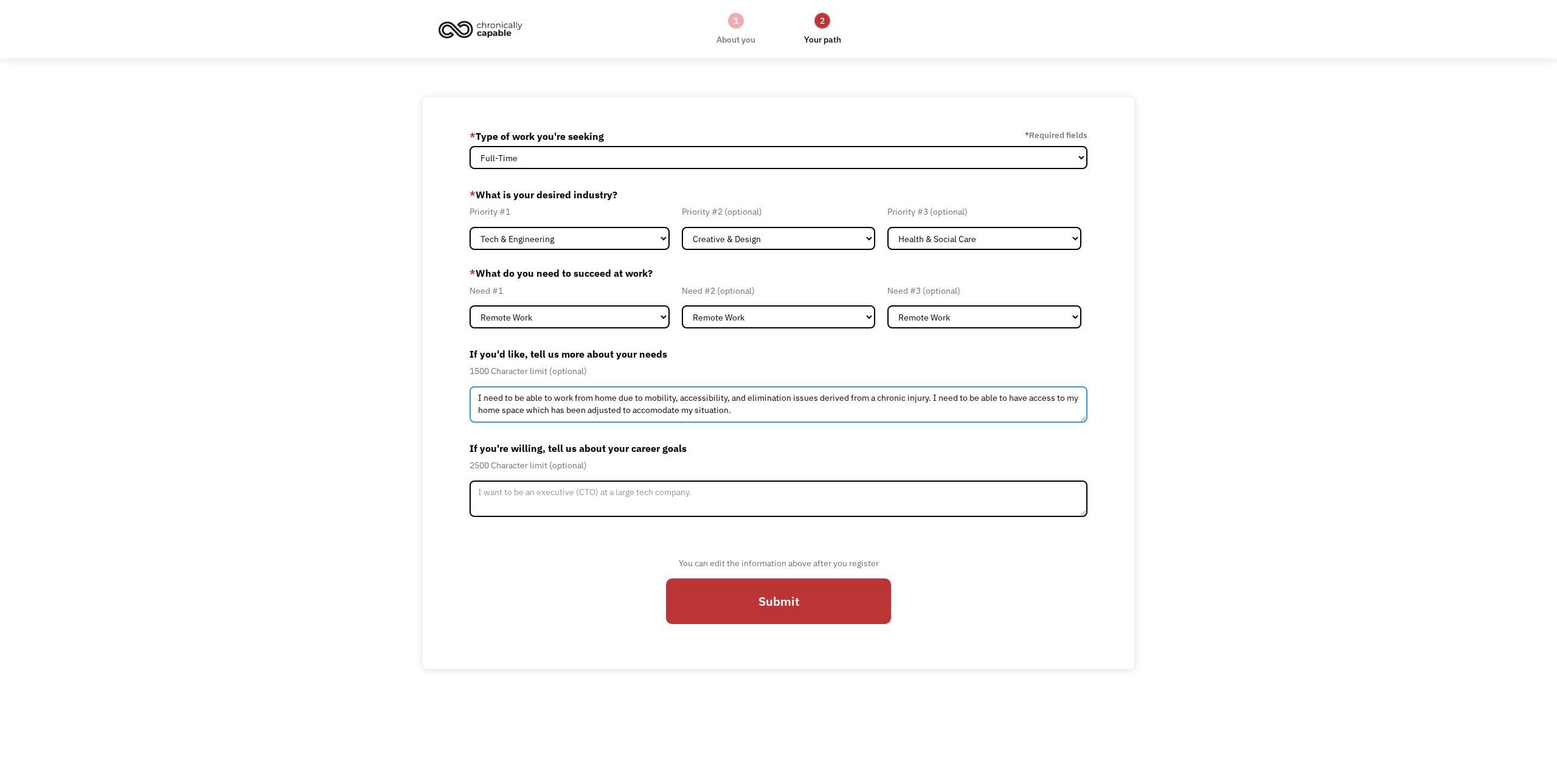
click at [728, 414] on textarea "I need to be able to work from home due to mobility, accessibility, and elimina…" at bounding box center [778, 405] width 618 height 37
type textarea "I need to be able to work from home due to mobility, accessibility, and elimina…"
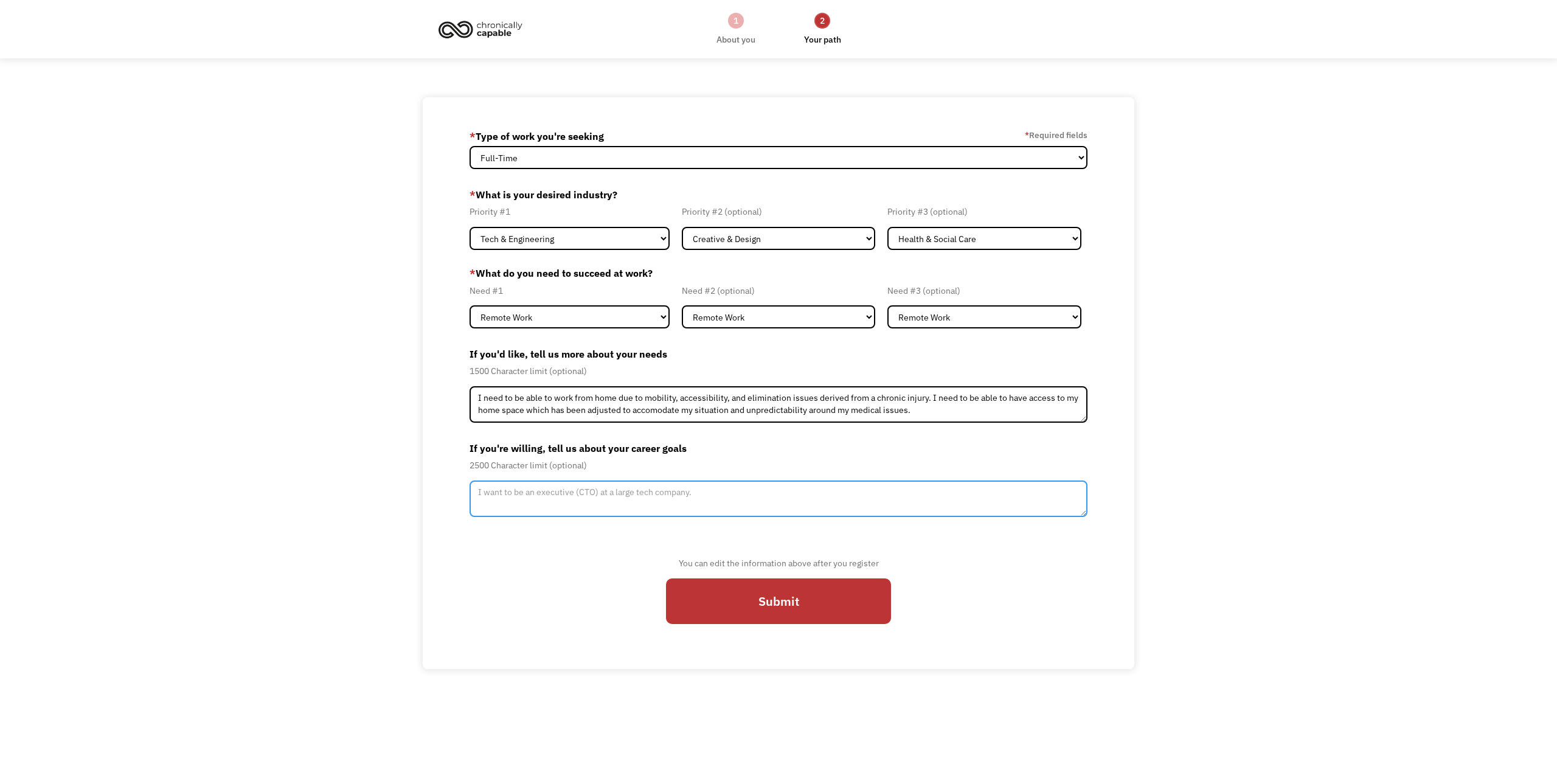
click at [727, 507] on textarea "Member-Update-Form-Step2" at bounding box center [778, 499] width 618 height 37
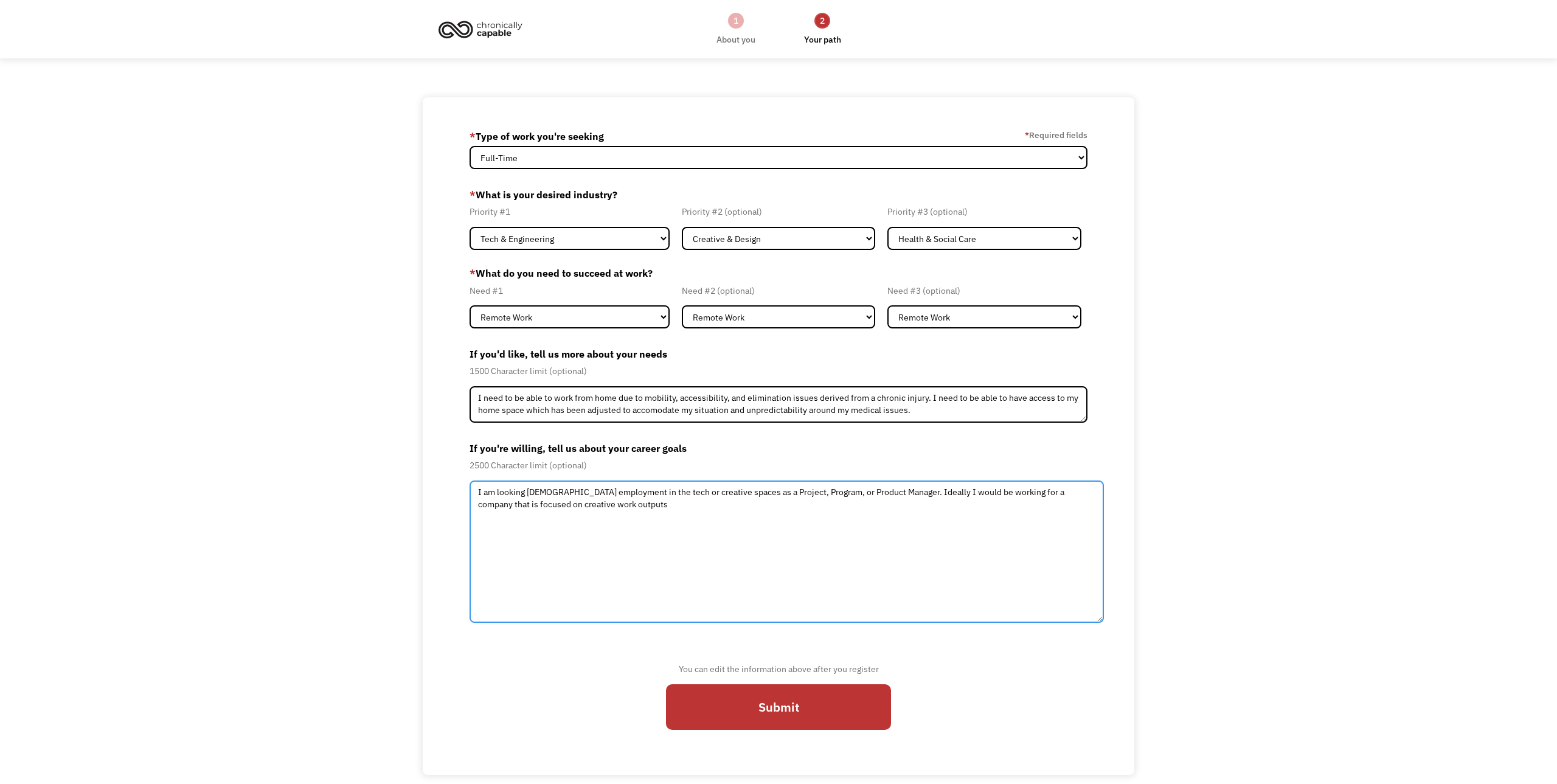
drag, startPoint x: 1084, startPoint y: 513, endPoint x: 1100, endPoint y: 619, distance: 107.2
click at [1100, 619] on textarea "I am looking full time employment in the tech or creative spaces as a Project, …" at bounding box center [786, 551] width 634 height 143
click at [632, 510] on textarea "I am looking full time employment in the tech or creative spaces as a Project, …" at bounding box center [786, 551] width 634 height 143
click at [623, 501] on textarea "I am looking full time employment in the tech or creative spaces as a Project, …" at bounding box center [786, 551] width 634 height 143
click at [743, 516] on textarea "I am looking full time employment in the tech or creative spaces as a Project, …" at bounding box center [786, 551] width 634 height 143
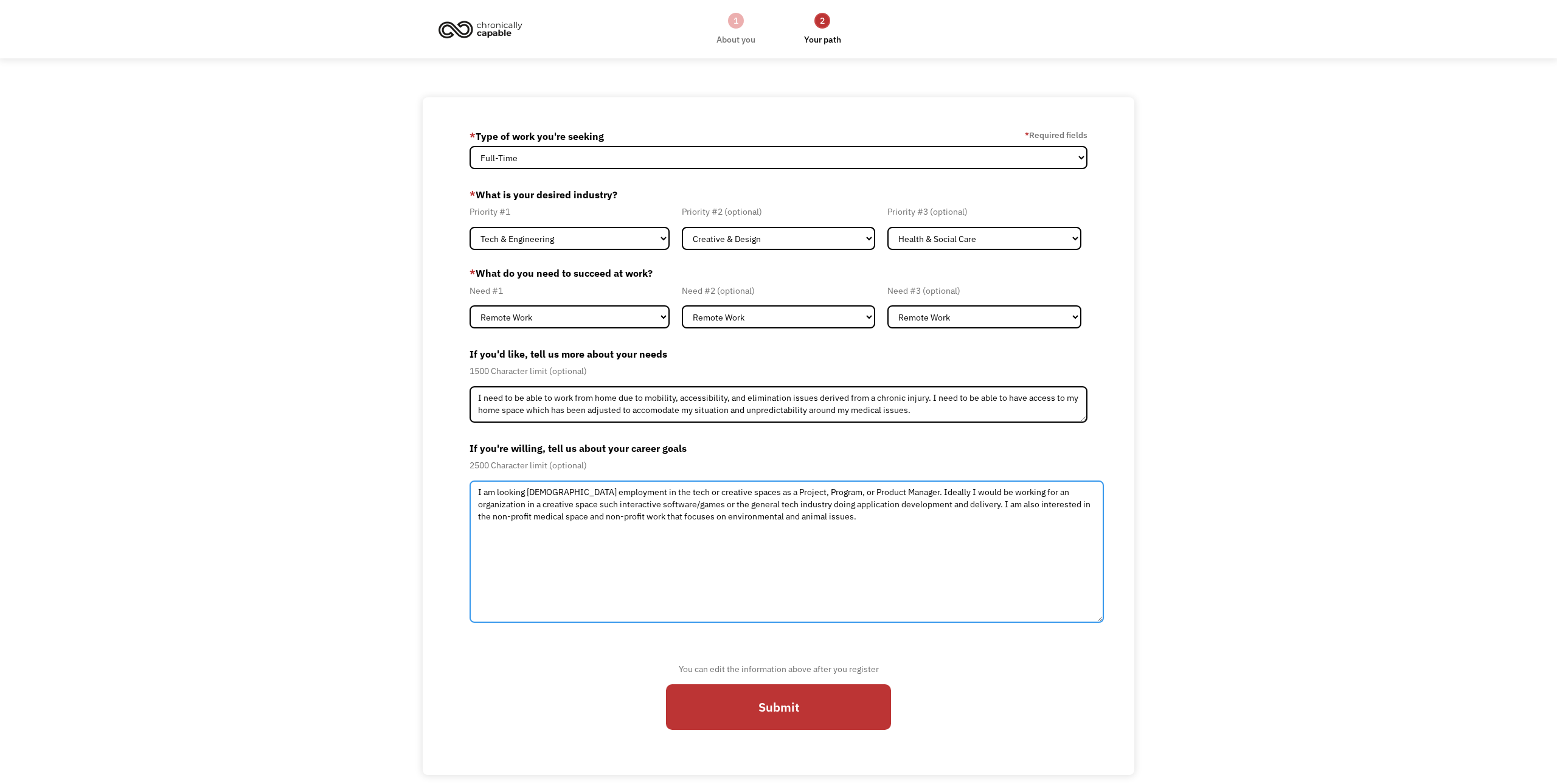
click at [811, 494] on textarea "I am looking full time employment in the tech or creative spaces as a Project, …" at bounding box center [786, 551] width 634 height 143
type textarea "I am looking full time employment in the tech or creative spaces as a Project, …"
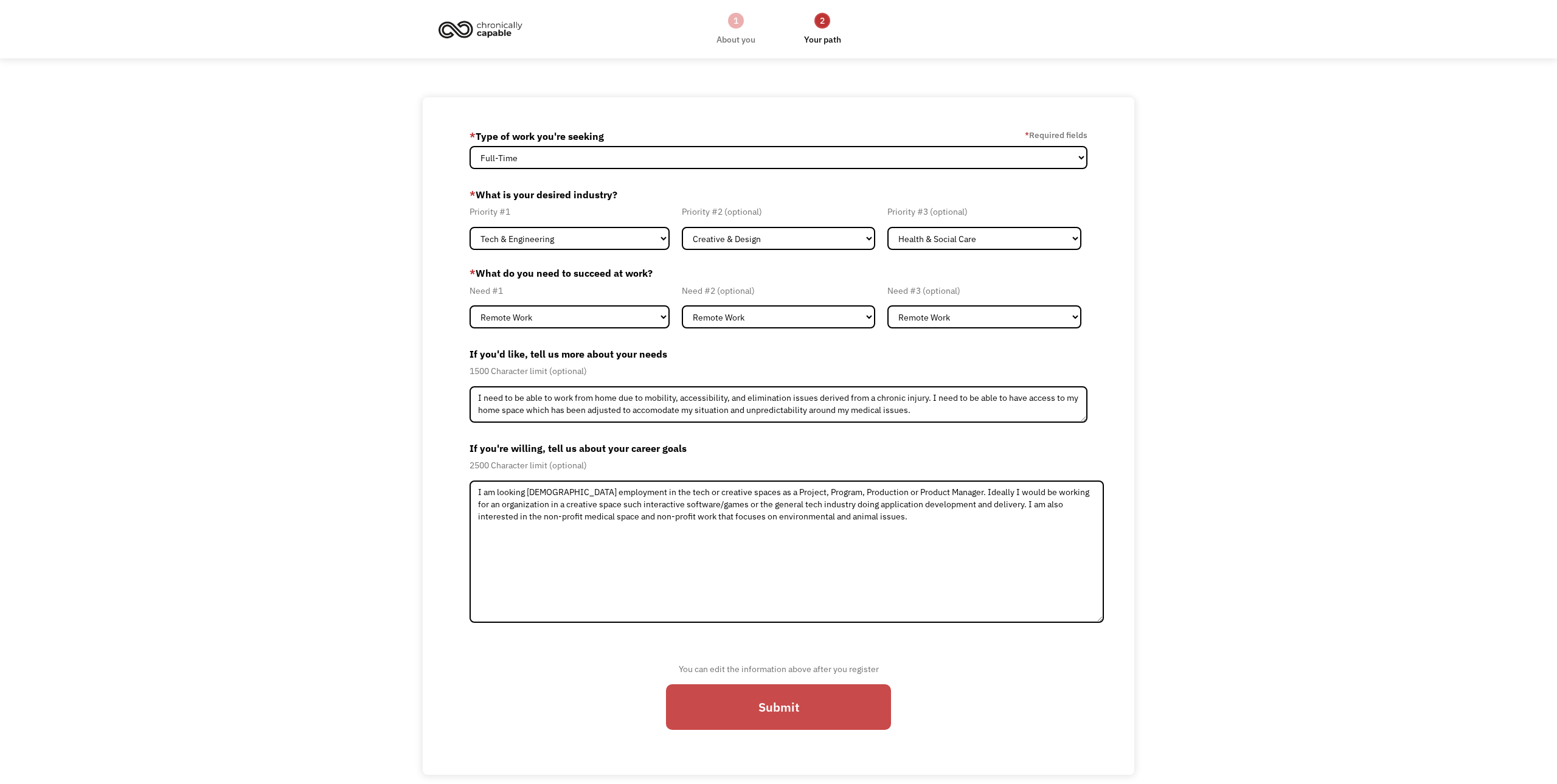
click at [808, 703] on input "Submit" at bounding box center [778, 707] width 225 height 46
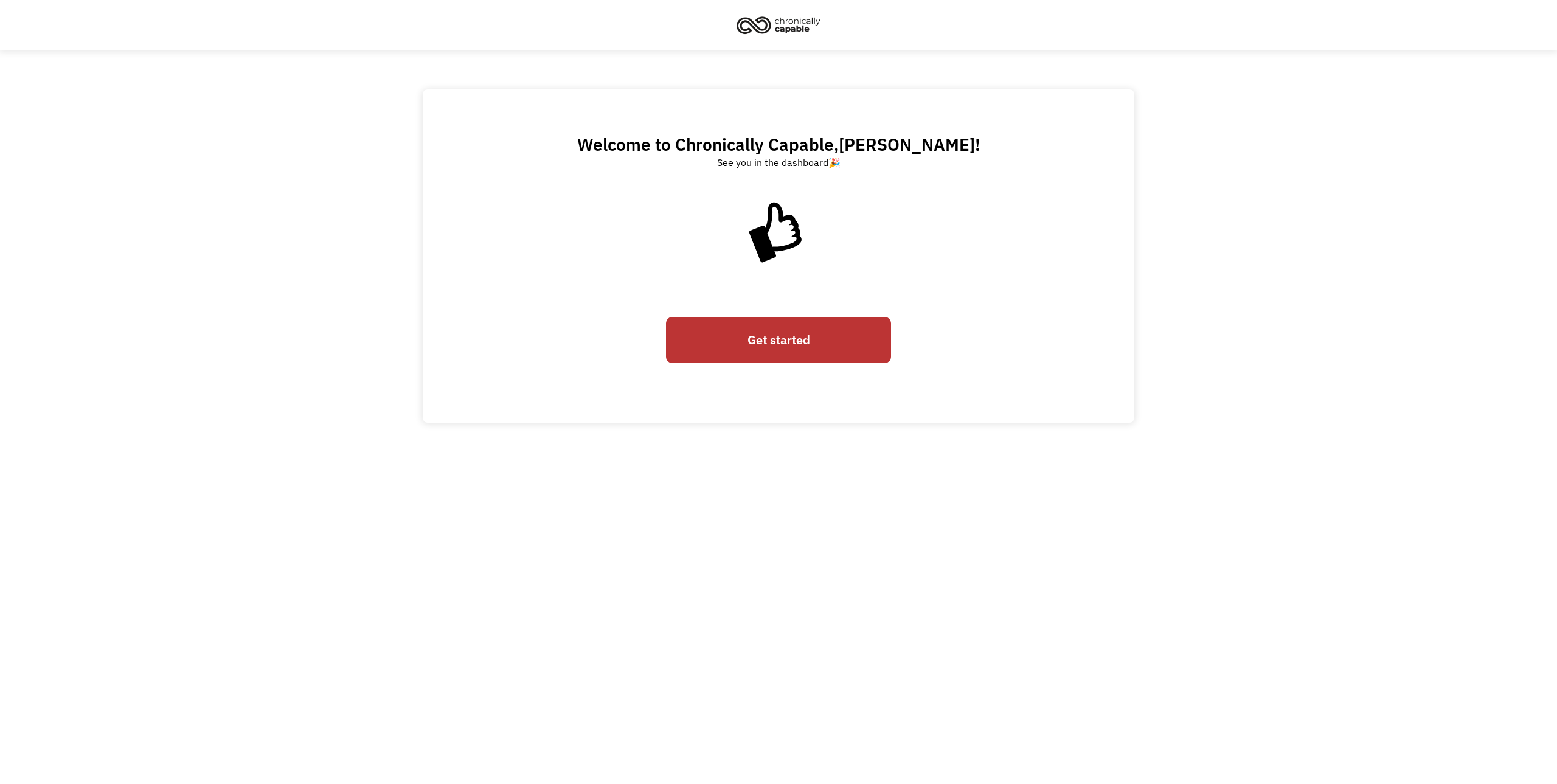
click at [775, 337] on link "Get started" at bounding box center [778, 340] width 225 height 46
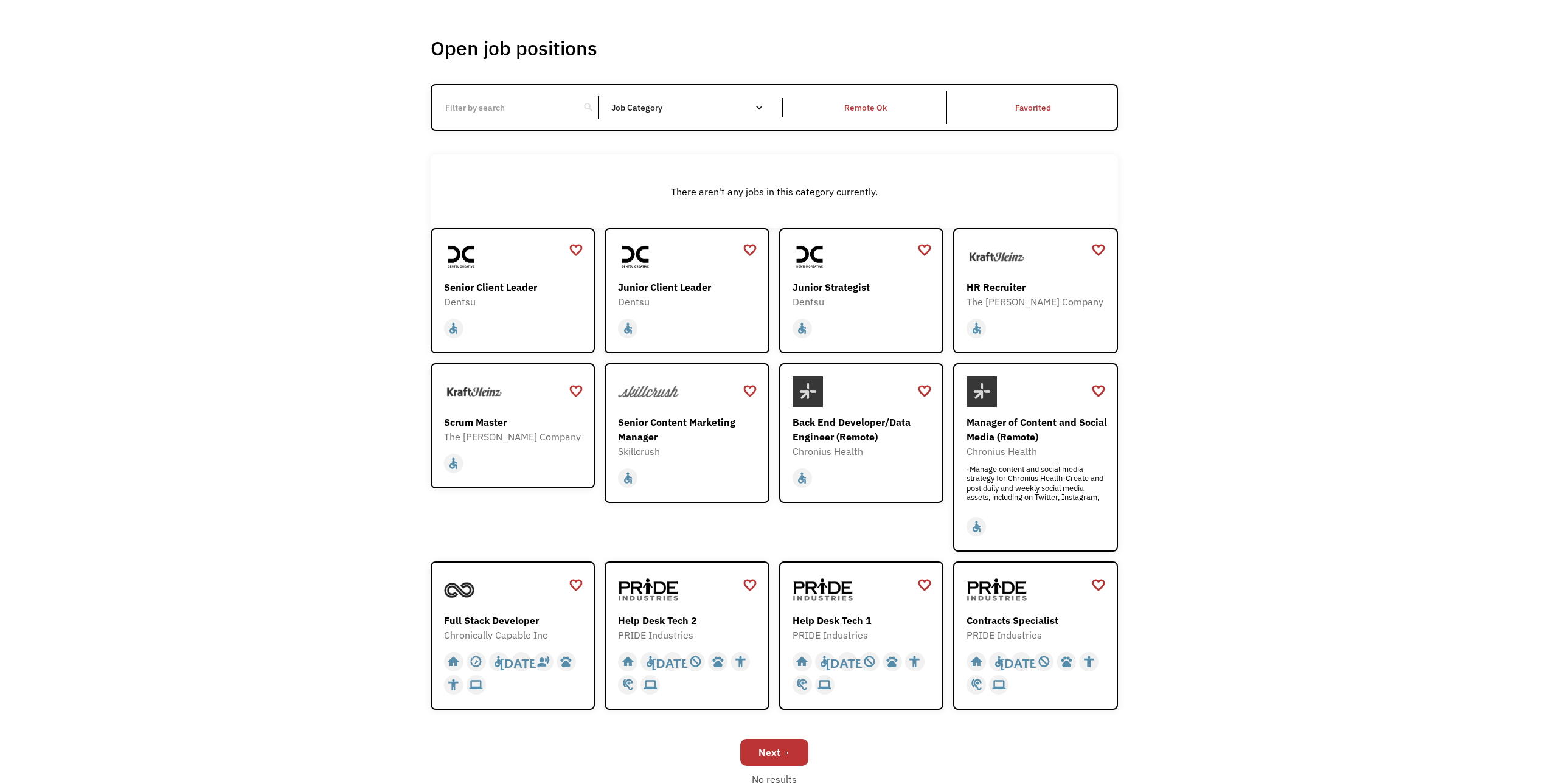
scroll to position [61, 0]
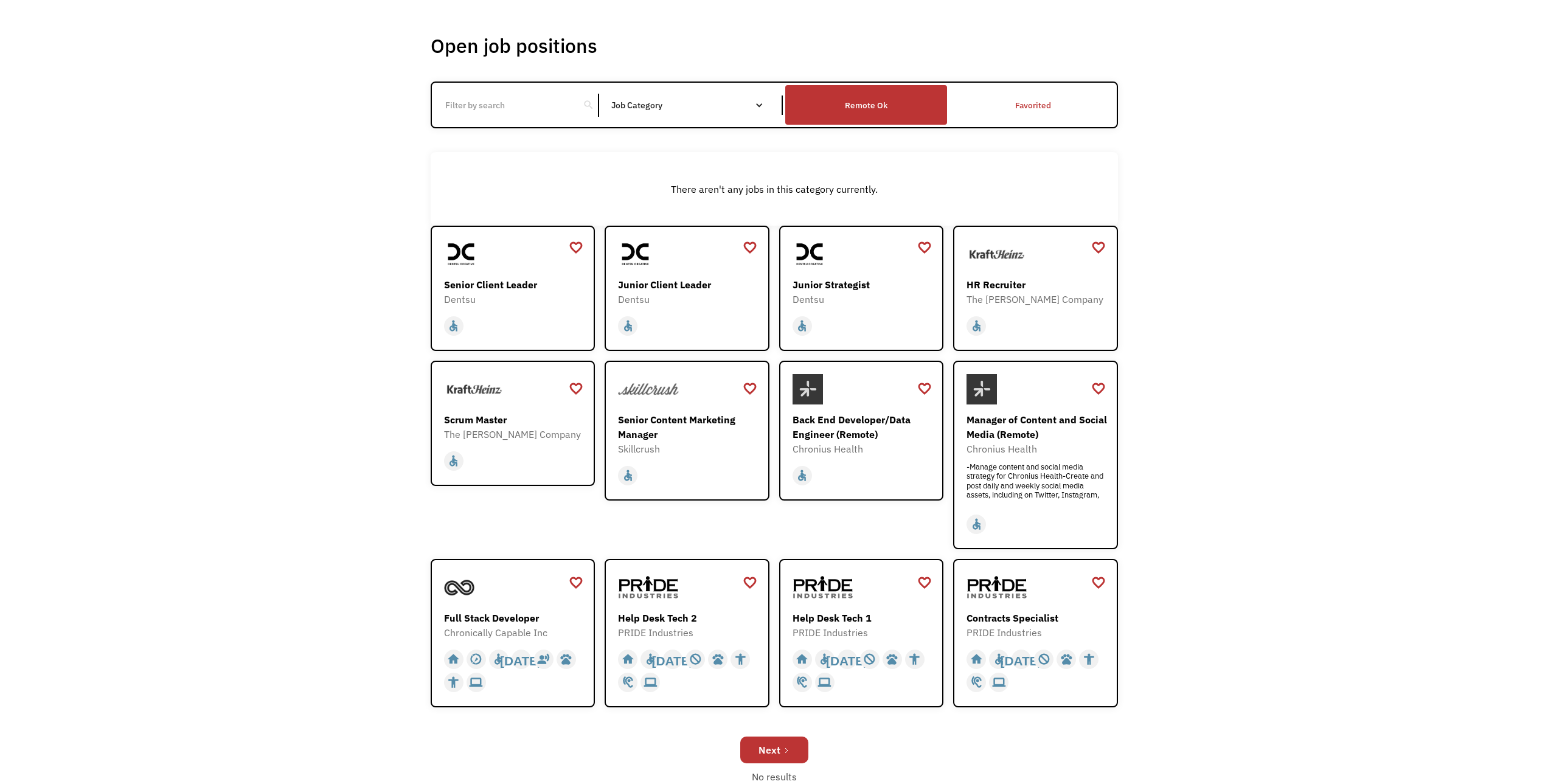
click at [876, 104] on div "Remote Ok" at bounding box center [866, 105] width 43 height 14
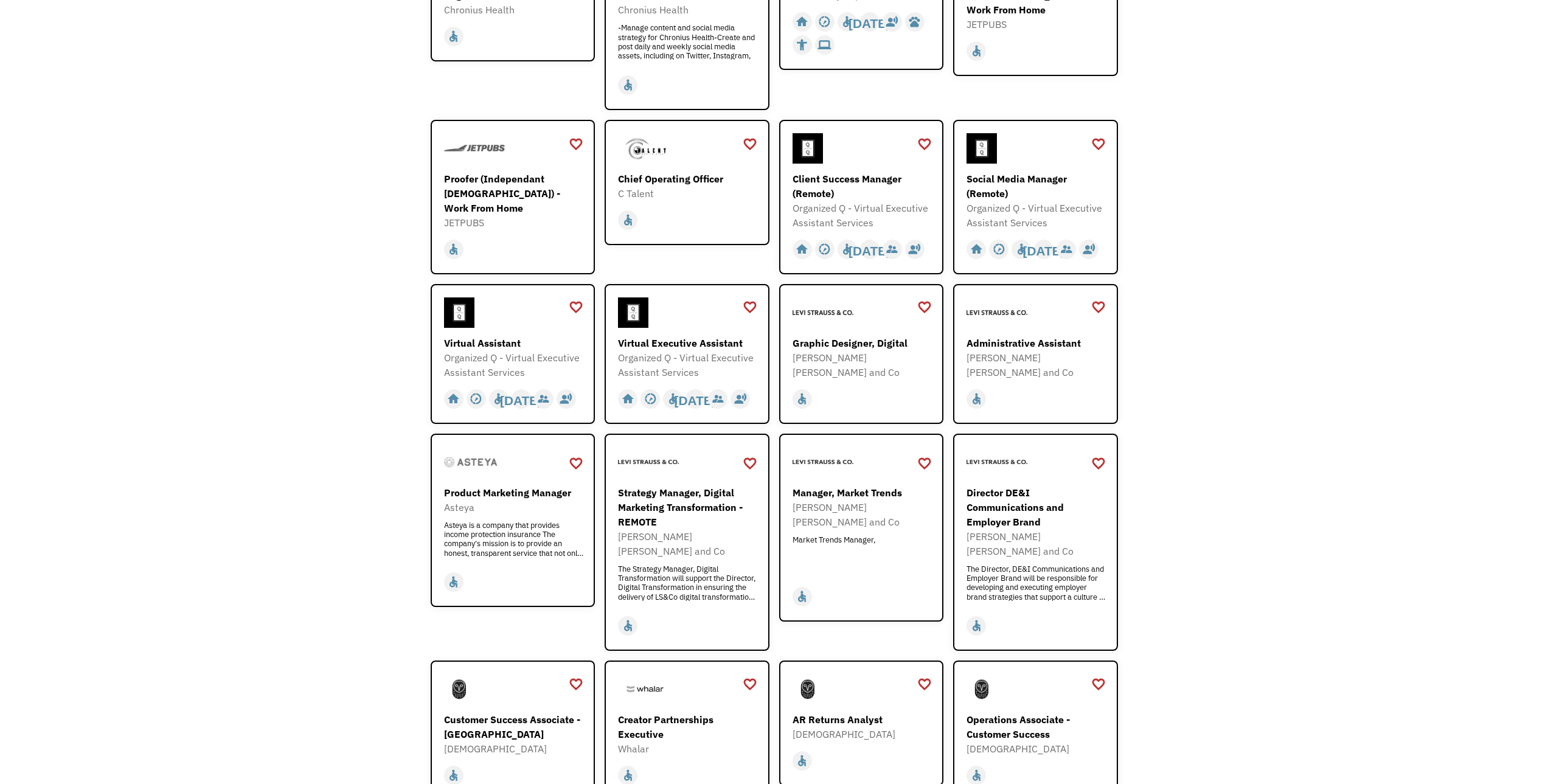
scroll to position [0, 0]
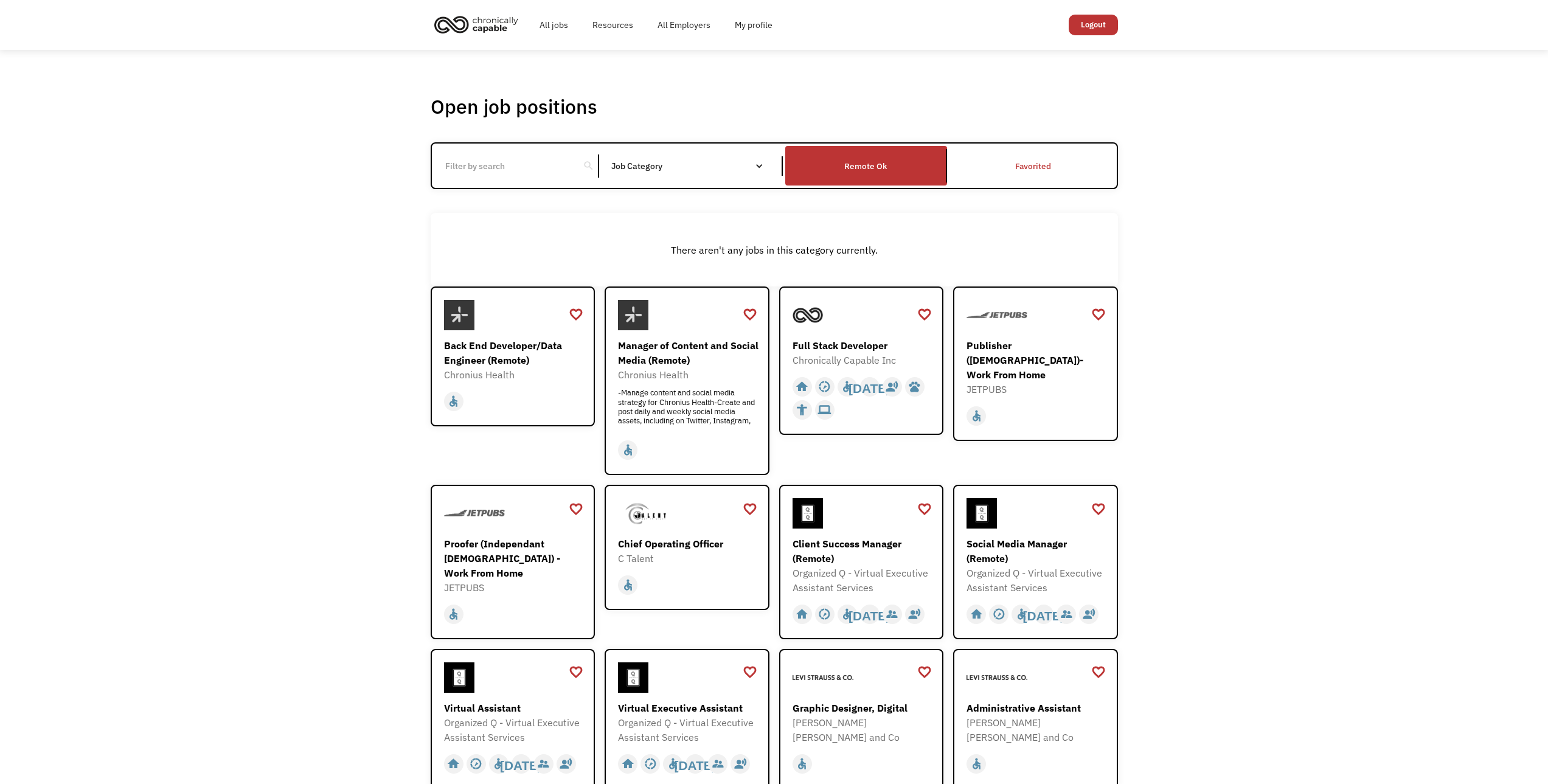
drag, startPoint x: 1410, startPoint y: 0, endPoint x: 1313, endPoint y: 121, distance: 155.1
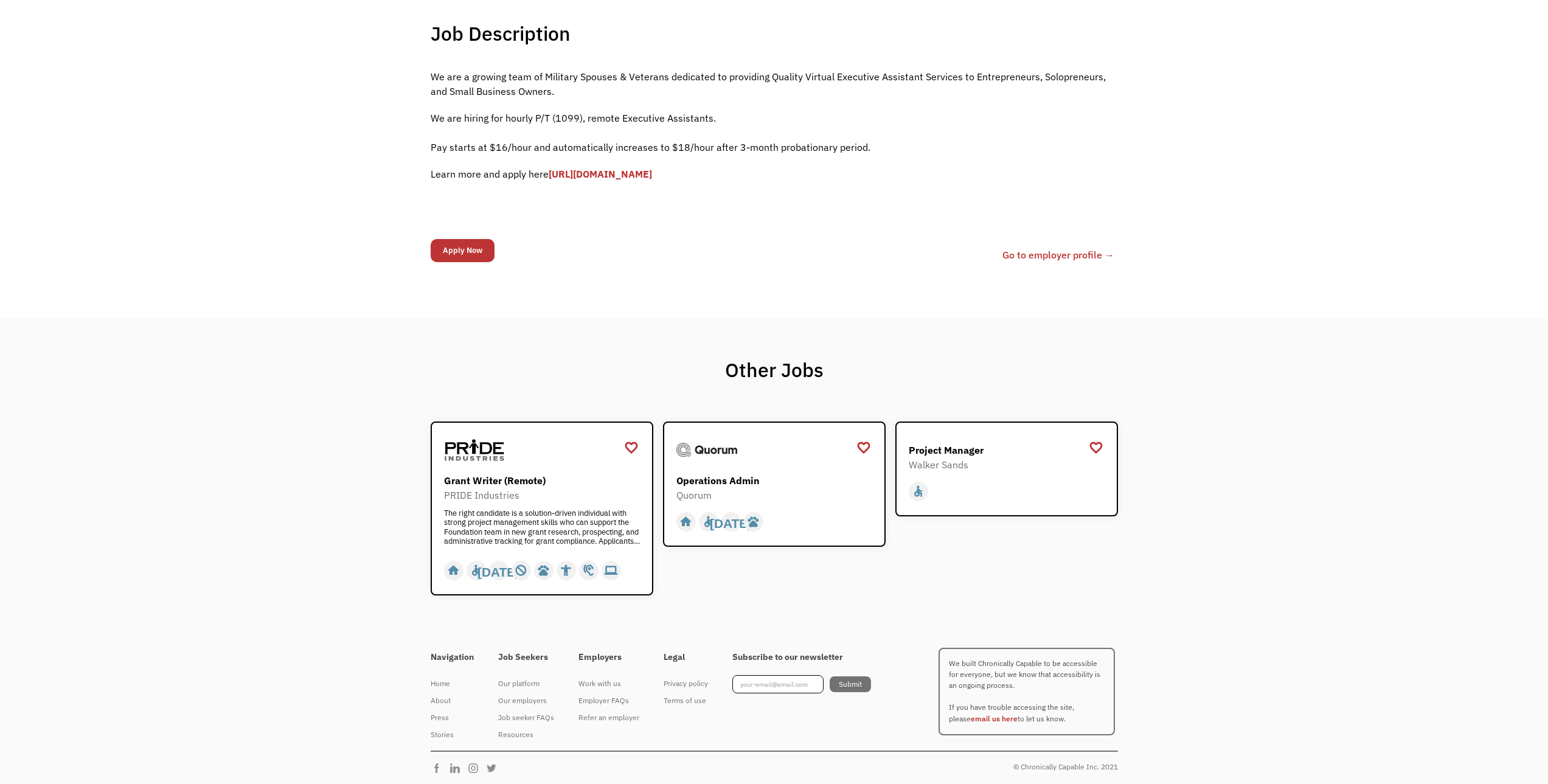
scroll to position [300, 0]
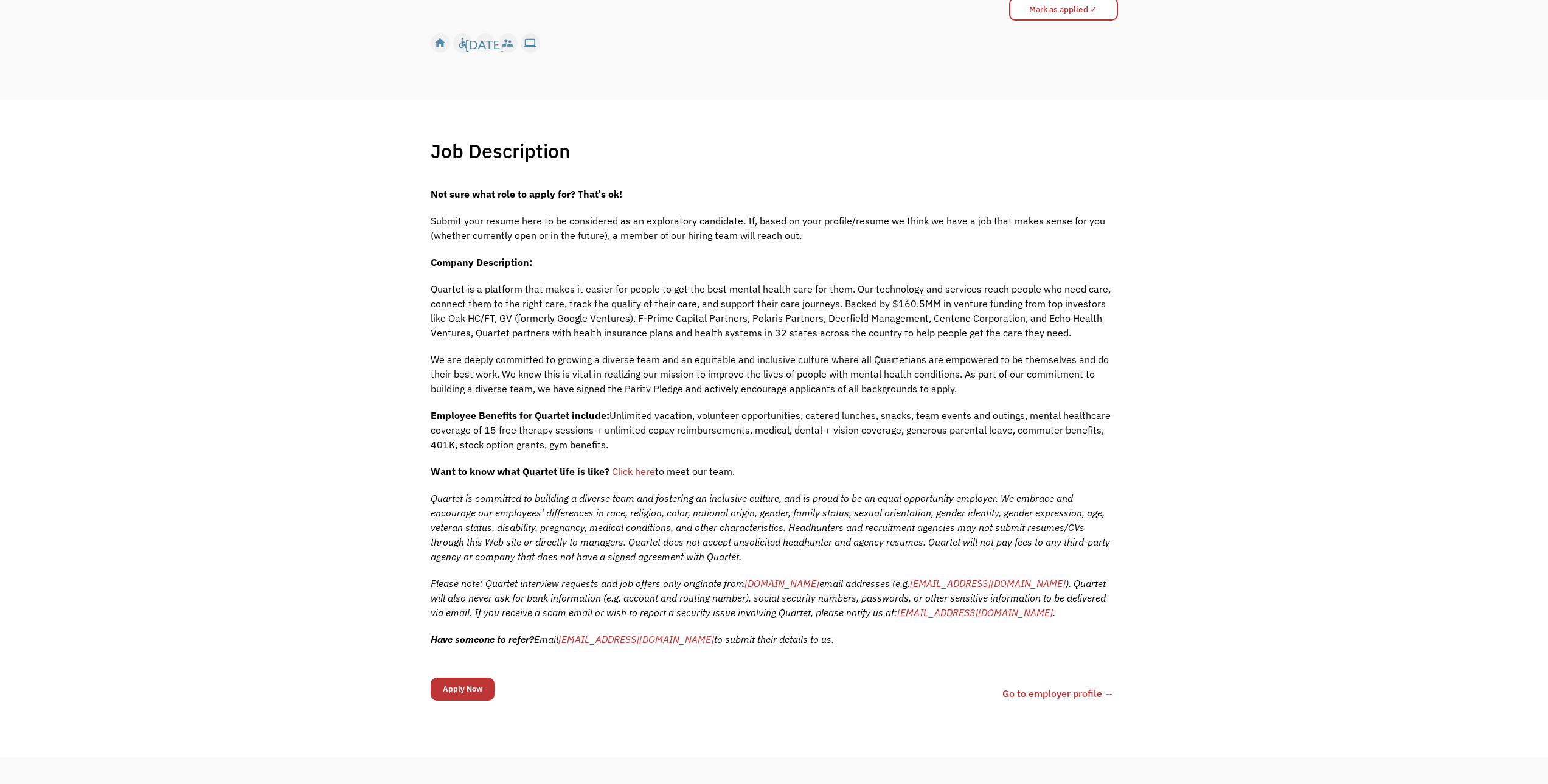
scroll to position [183, 0]
click at [458, 687] on input "Apply Now" at bounding box center [462, 688] width 64 height 23
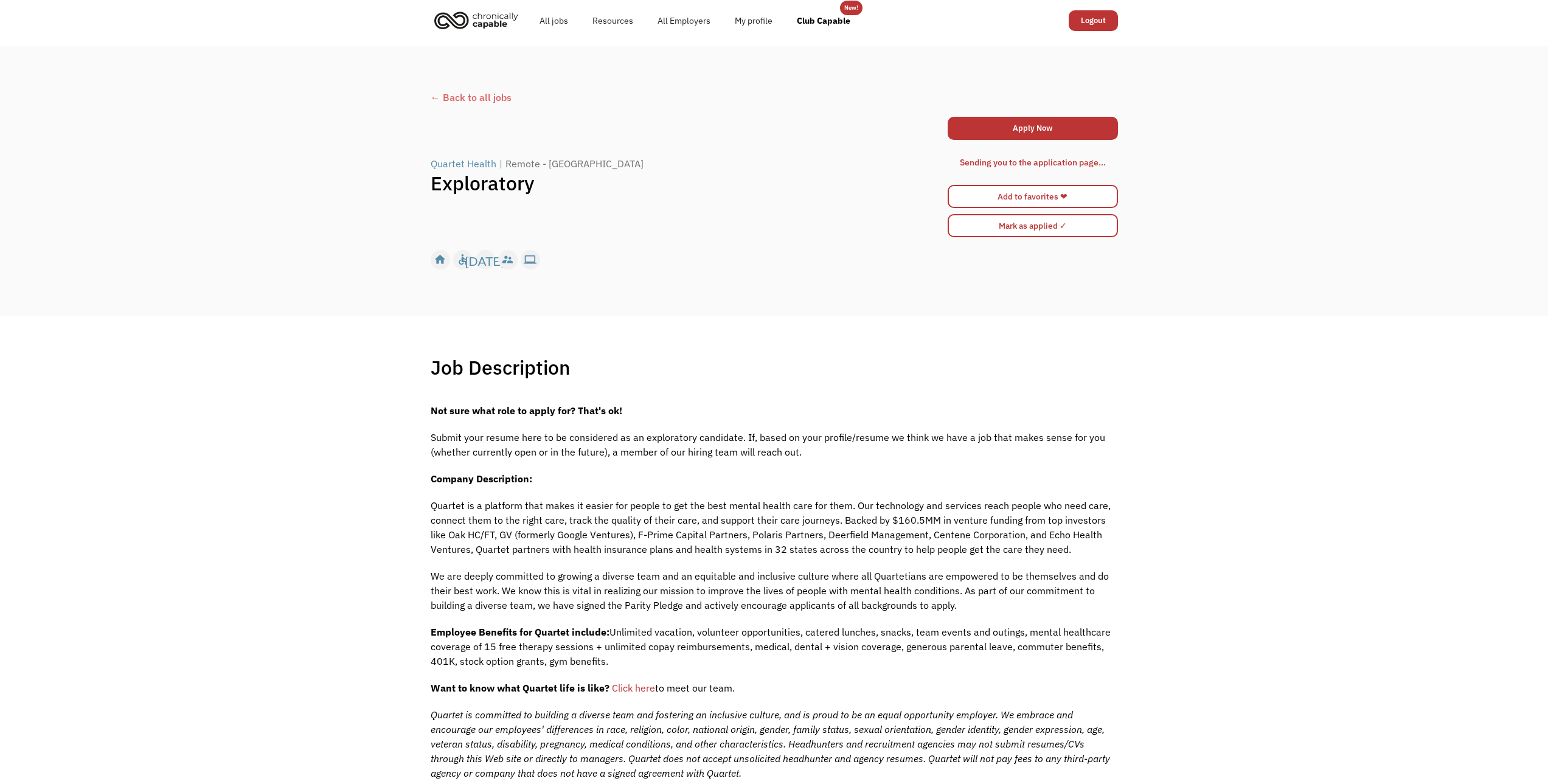
scroll to position [0, 0]
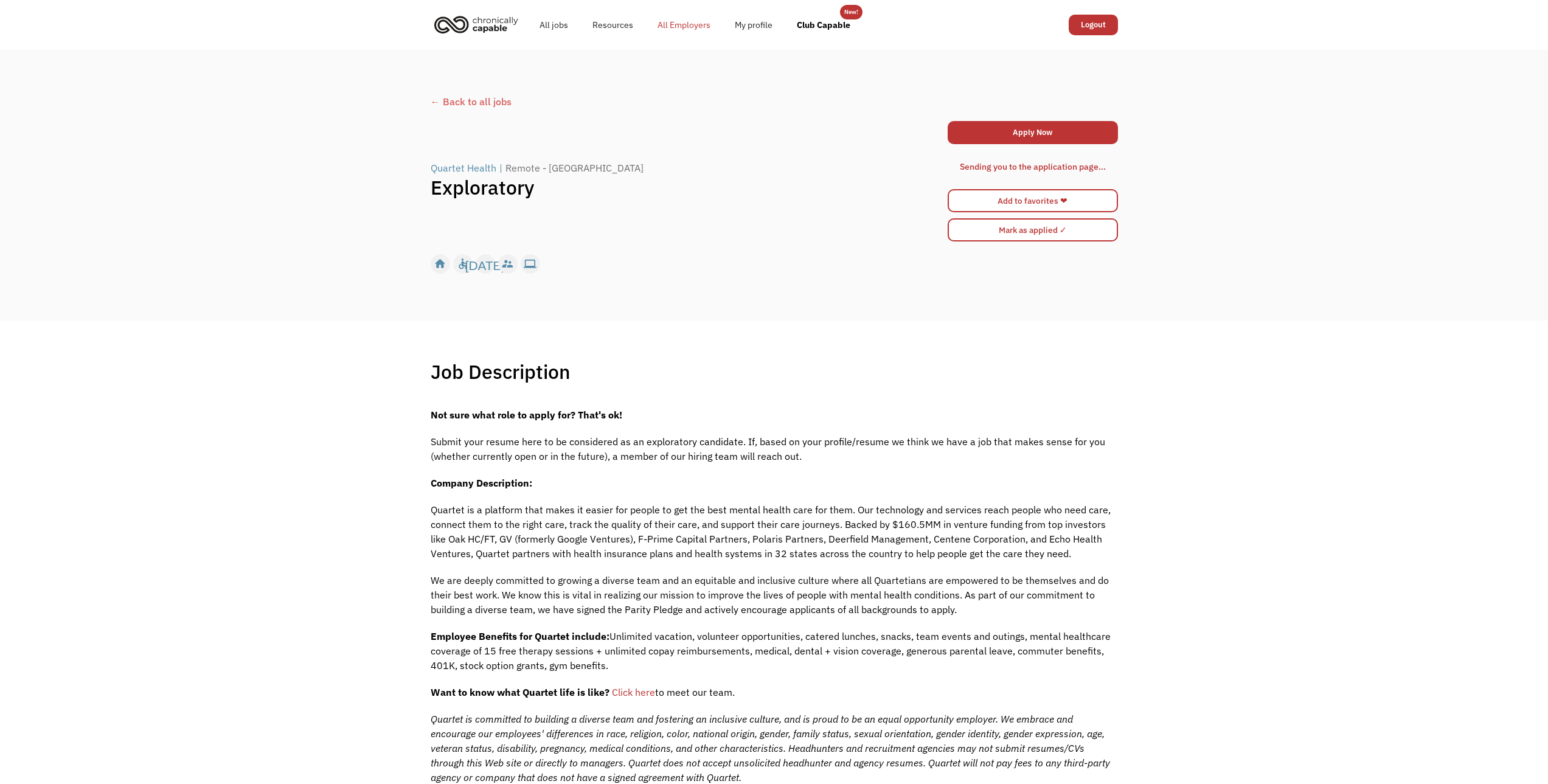
click at [679, 25] on link "All Employers" at bounding box center [684, 24] width 78 height 39
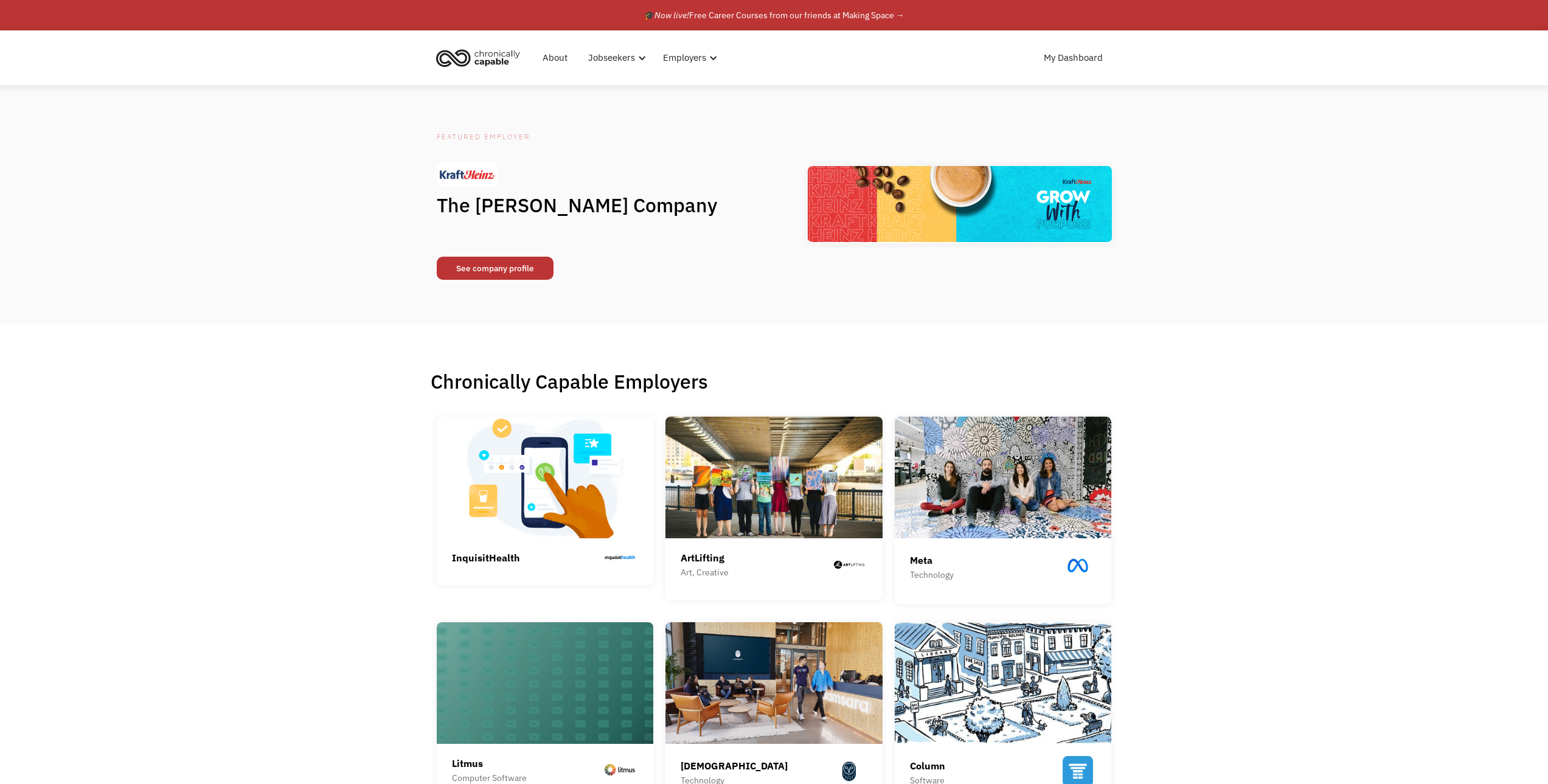
click at [482, 265] on link "See company profile" at bounding box center [495, 267] width 117 height 23
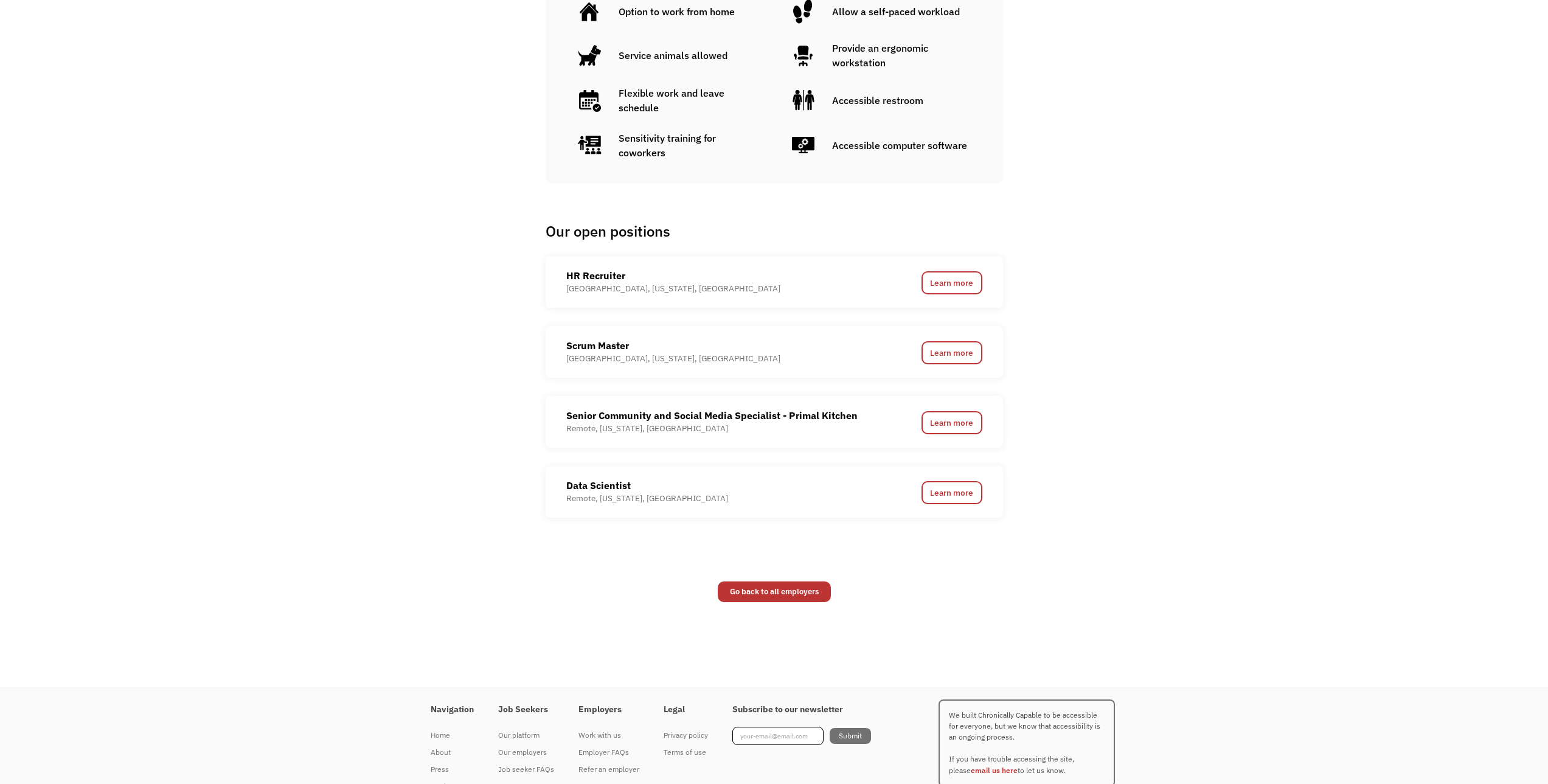
scroll to position [851, 0]
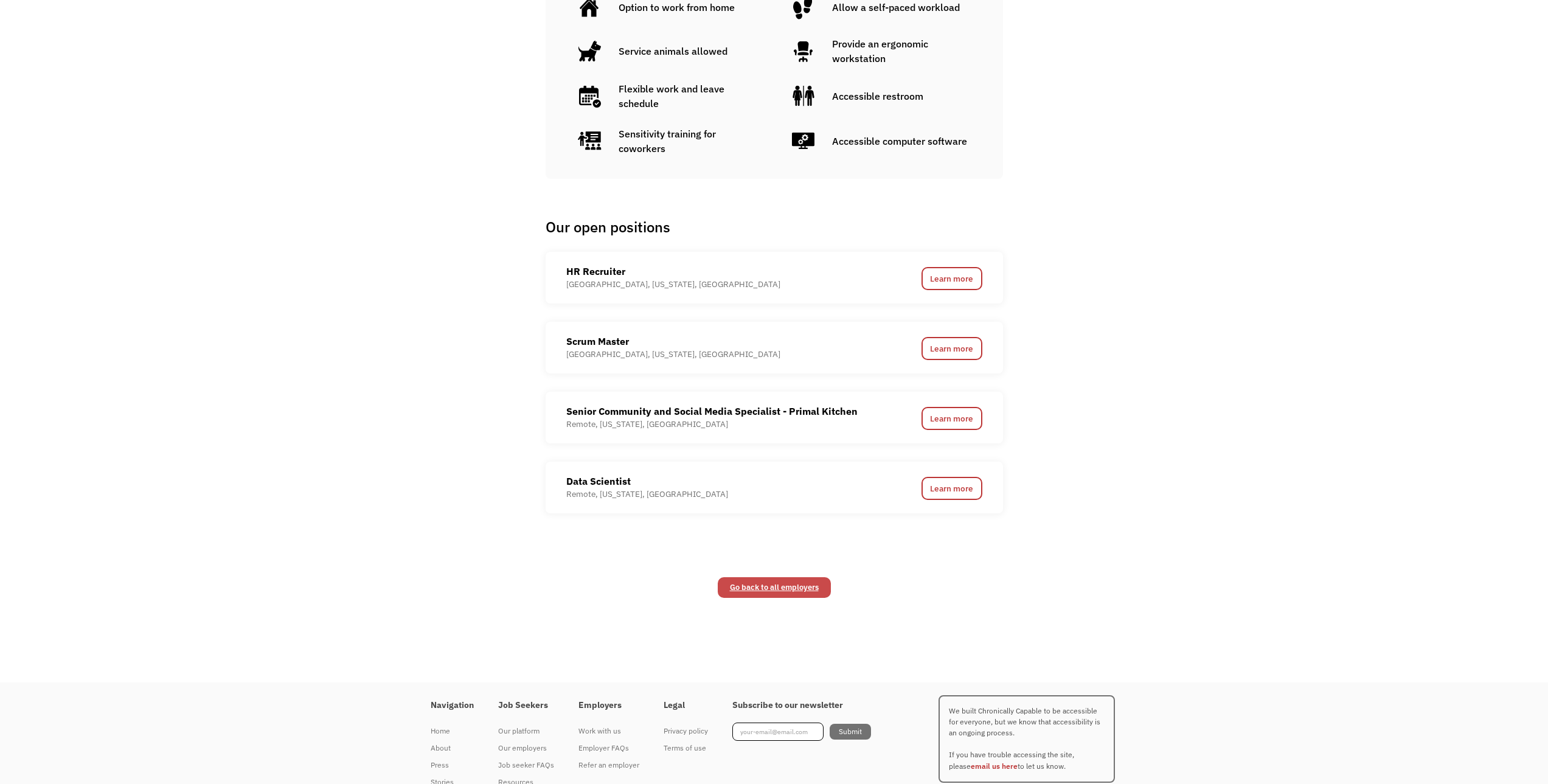
click at [764, 588] on link "Go back to all employers" at bounding box center [774, 587] width 113 height 20
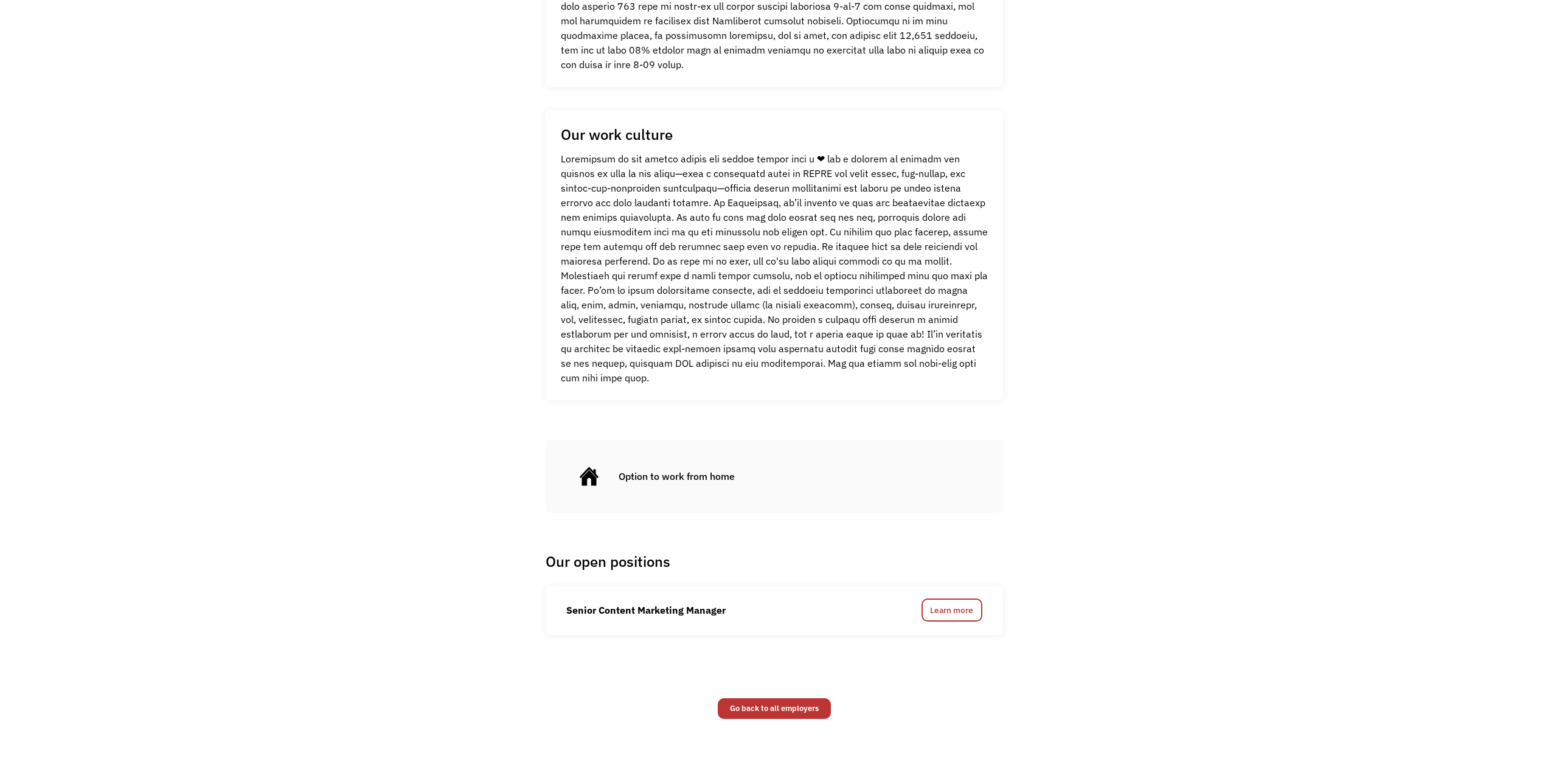
scroll to position [547, 0]
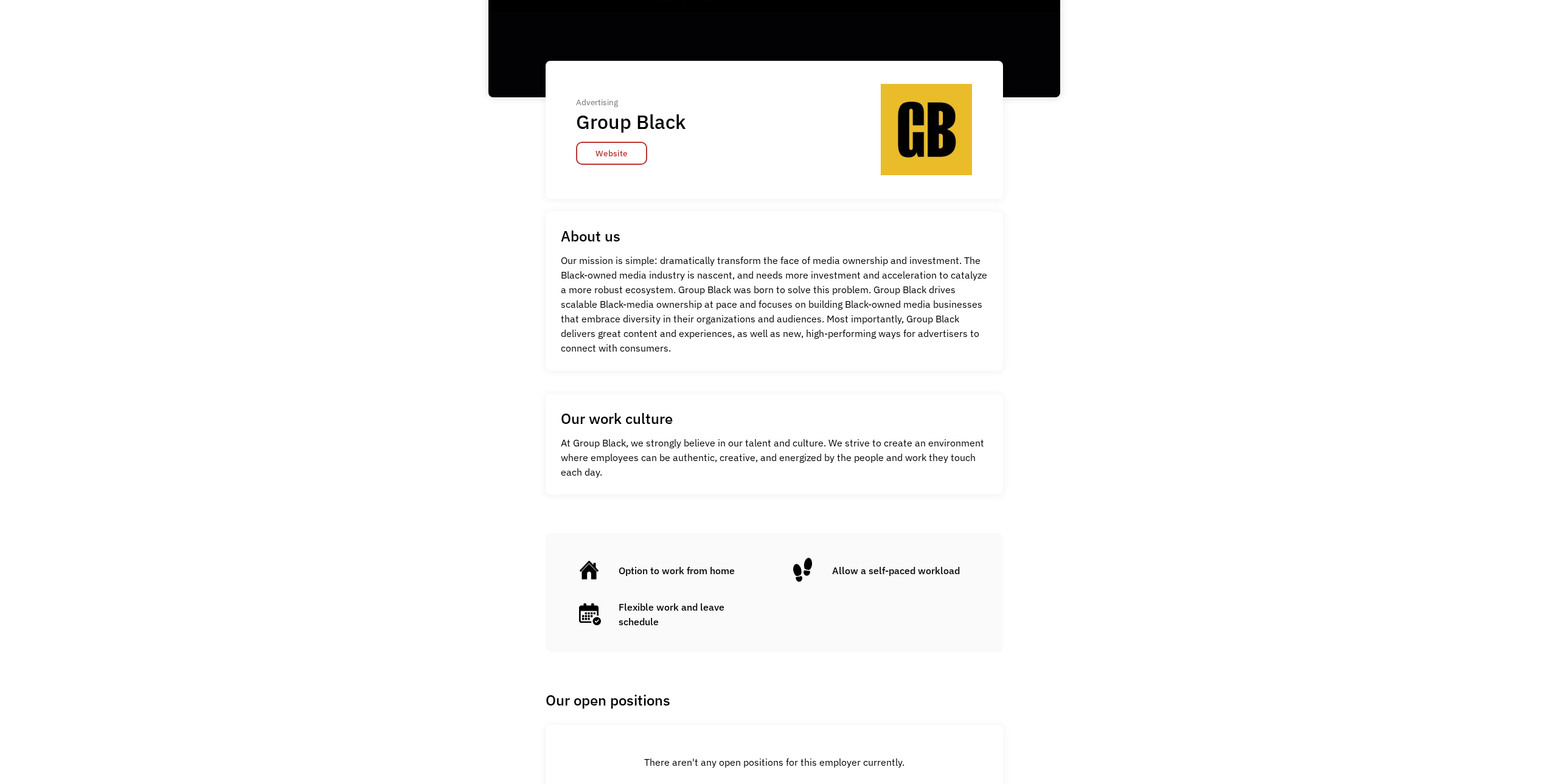
scroll to position [486, 0]
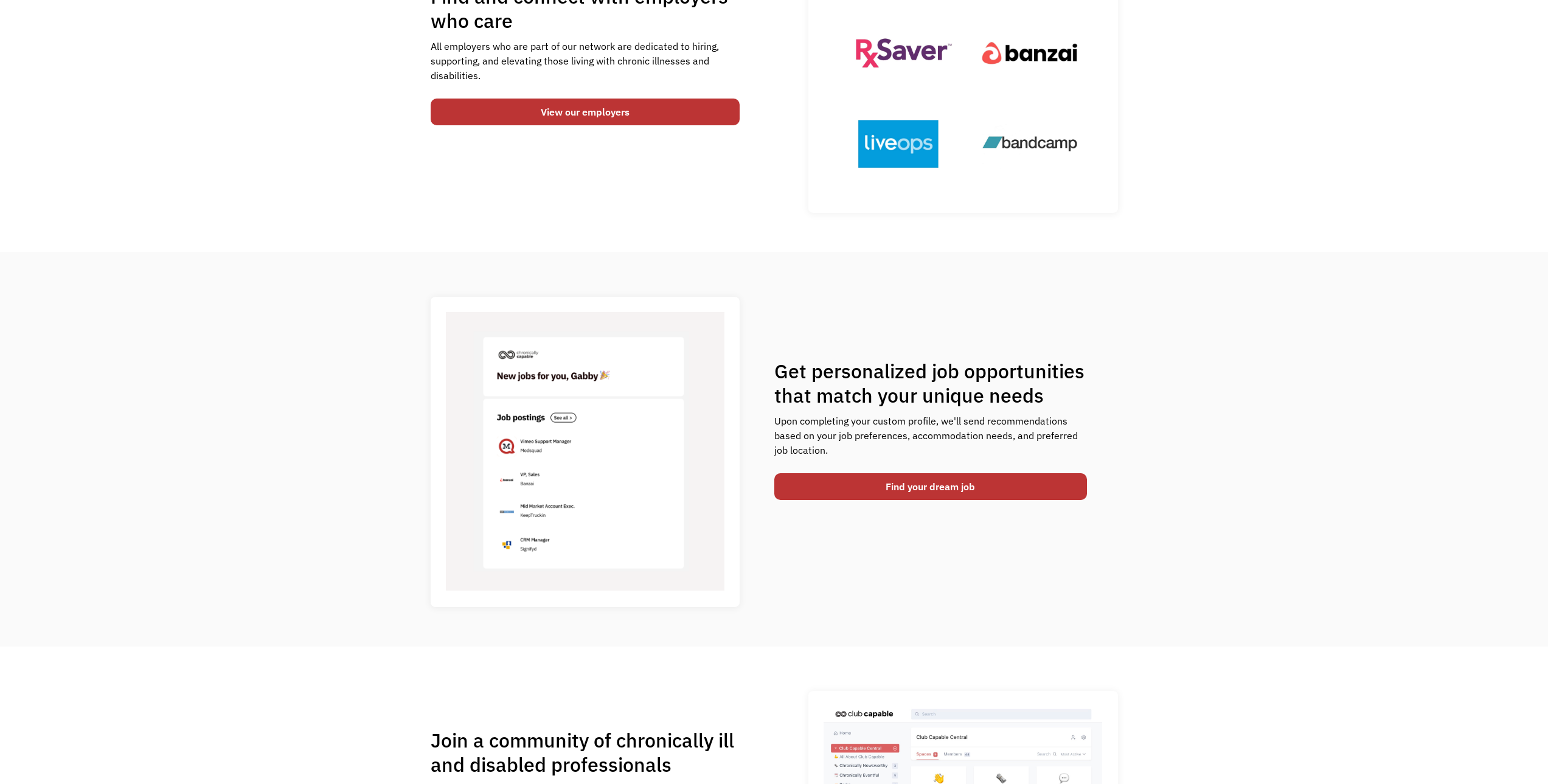
scroll to position [304, 0]
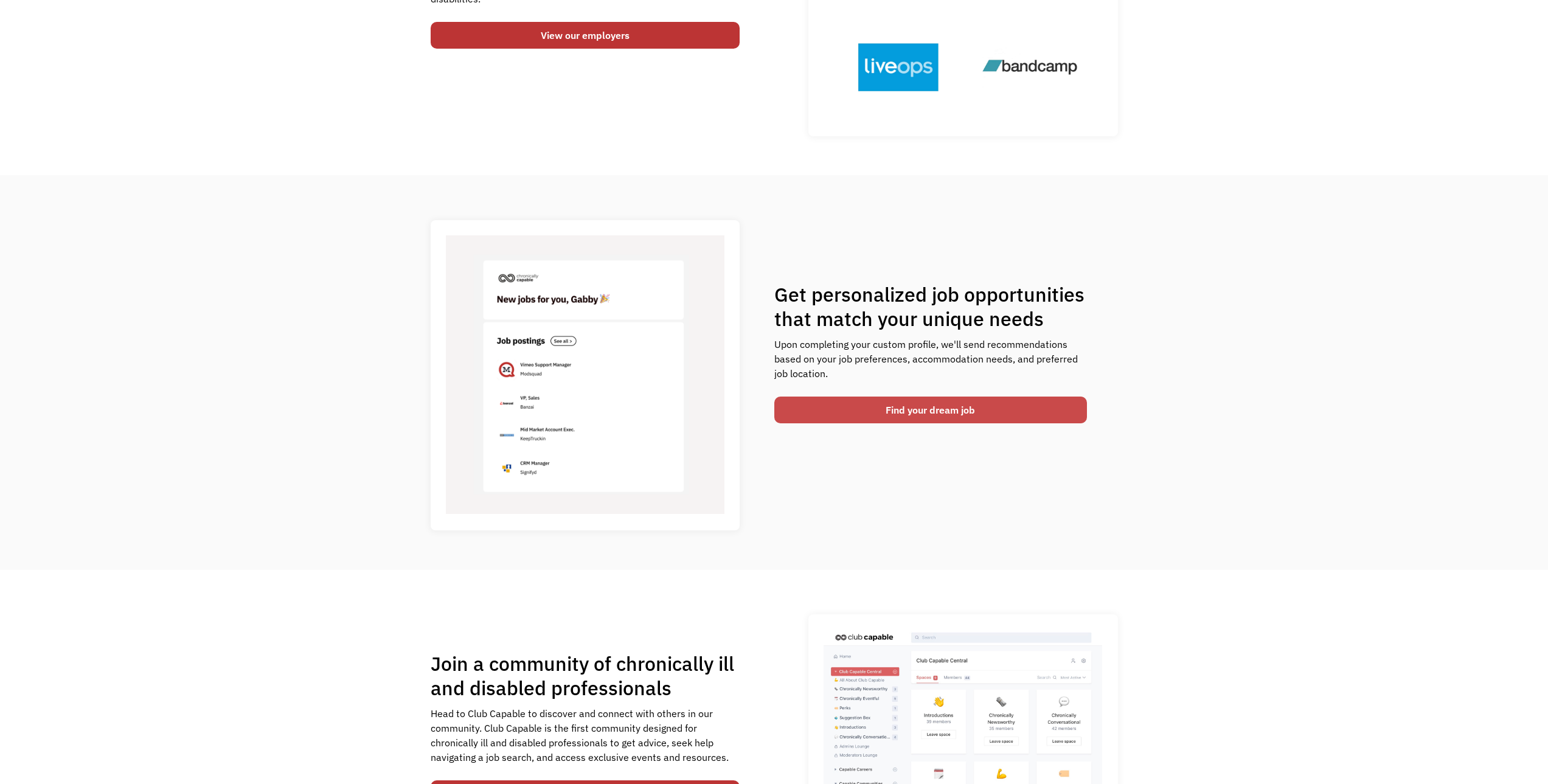
click at [889, 414] on link "Find your dream job" at bounding box center [931, 409] width 313 height 27
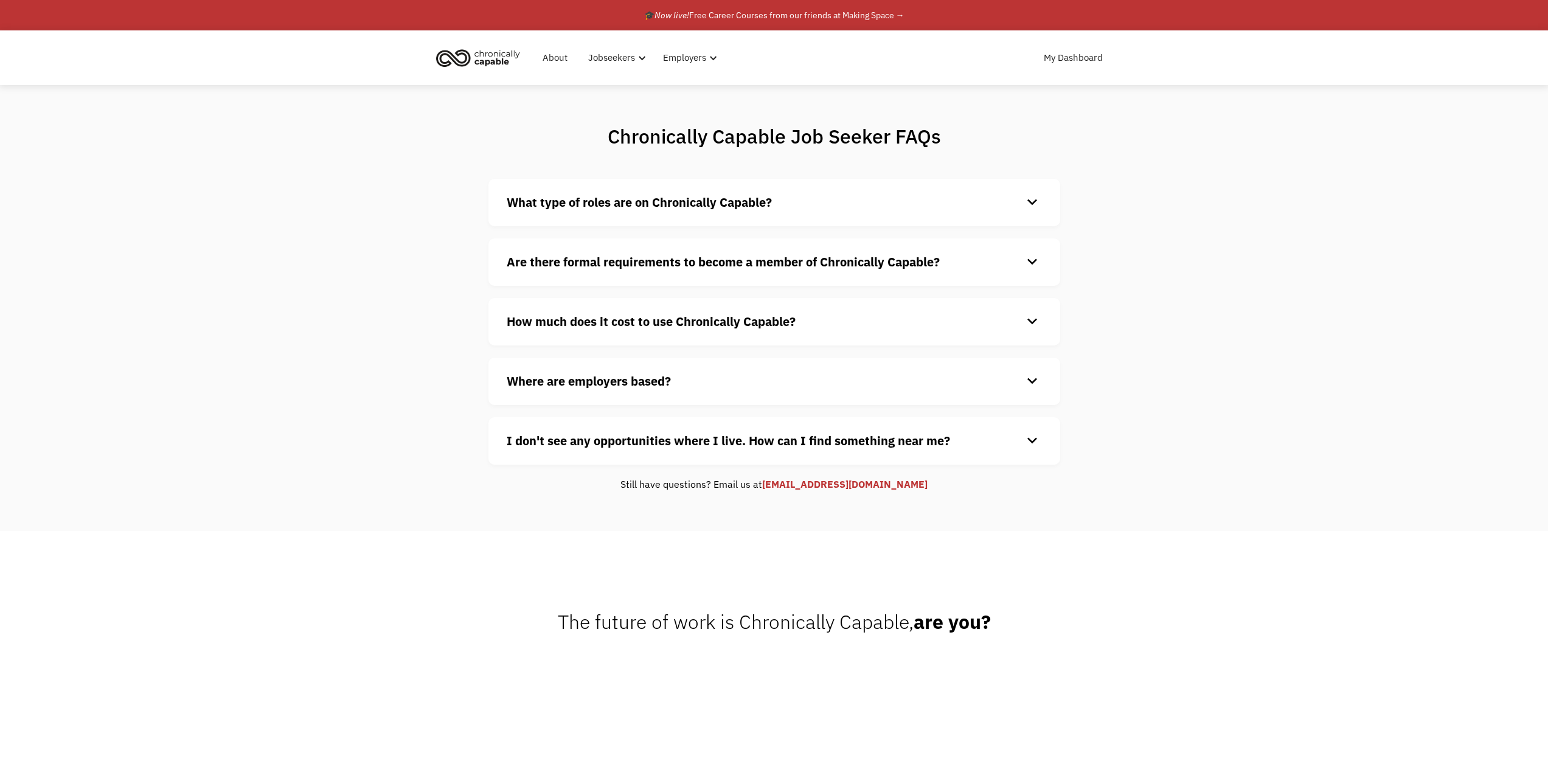
click at [689, 198] on strong "What type of roles are on Chronically Capable?" at bounding box center [639, 202] width 265 height 16
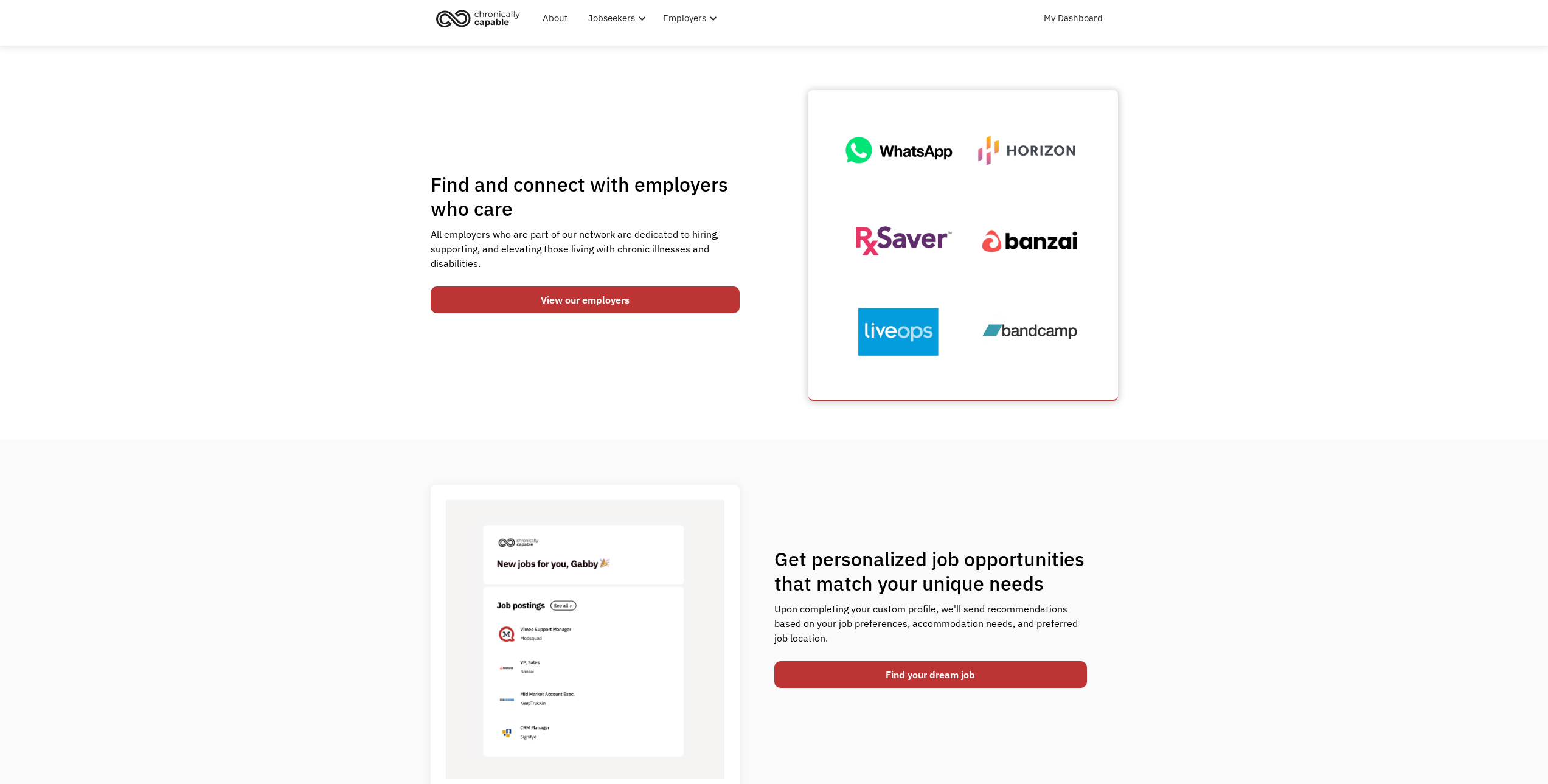
scroll to position [61, 0]
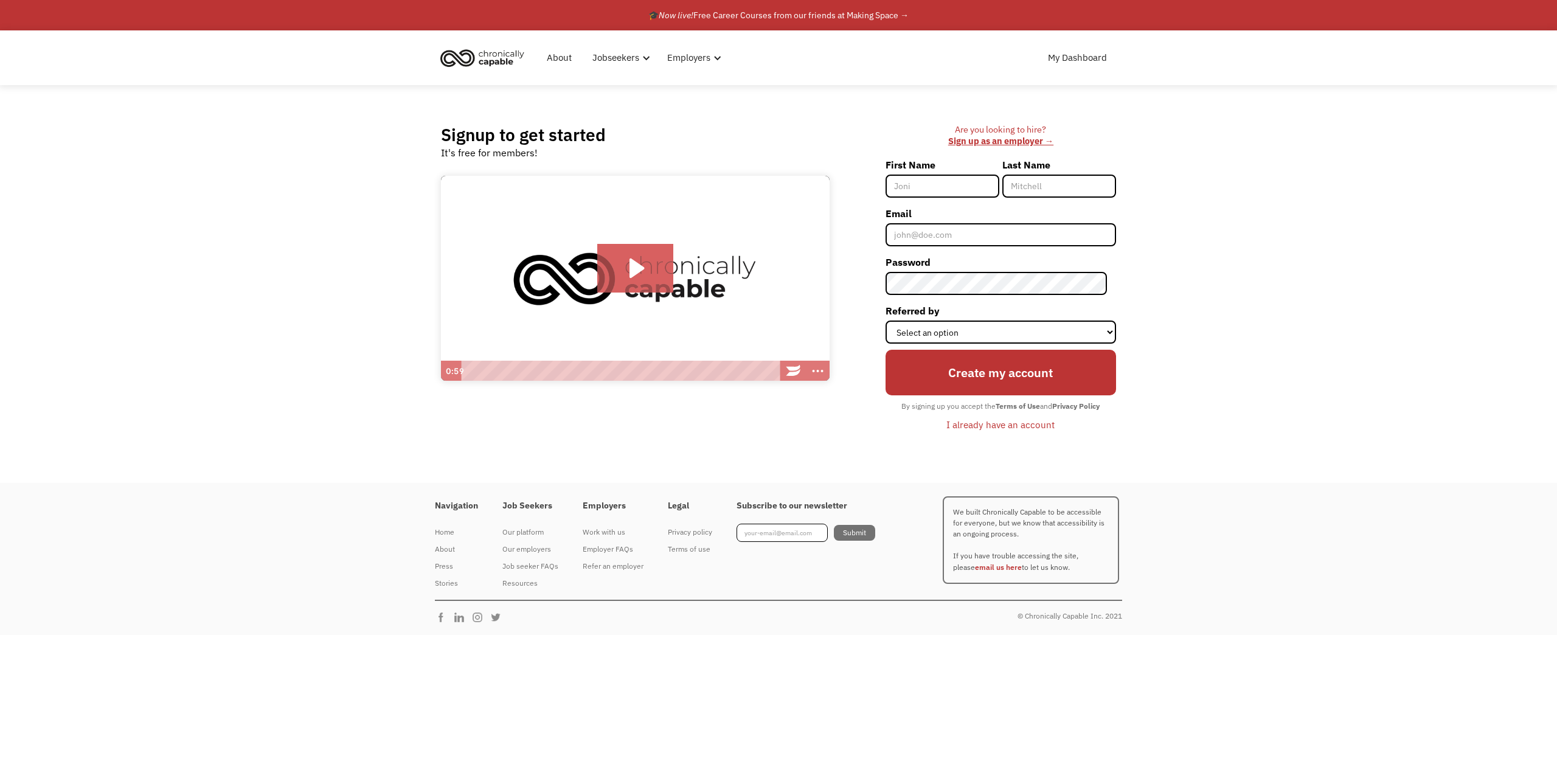
click at [1004, 428] on div "I already have an account" at bounding box center [1000, 425] width 108 height 14
click at [1004, 425] on div "I already have an account" at bounding box center [1000, 425] width 108 height 14
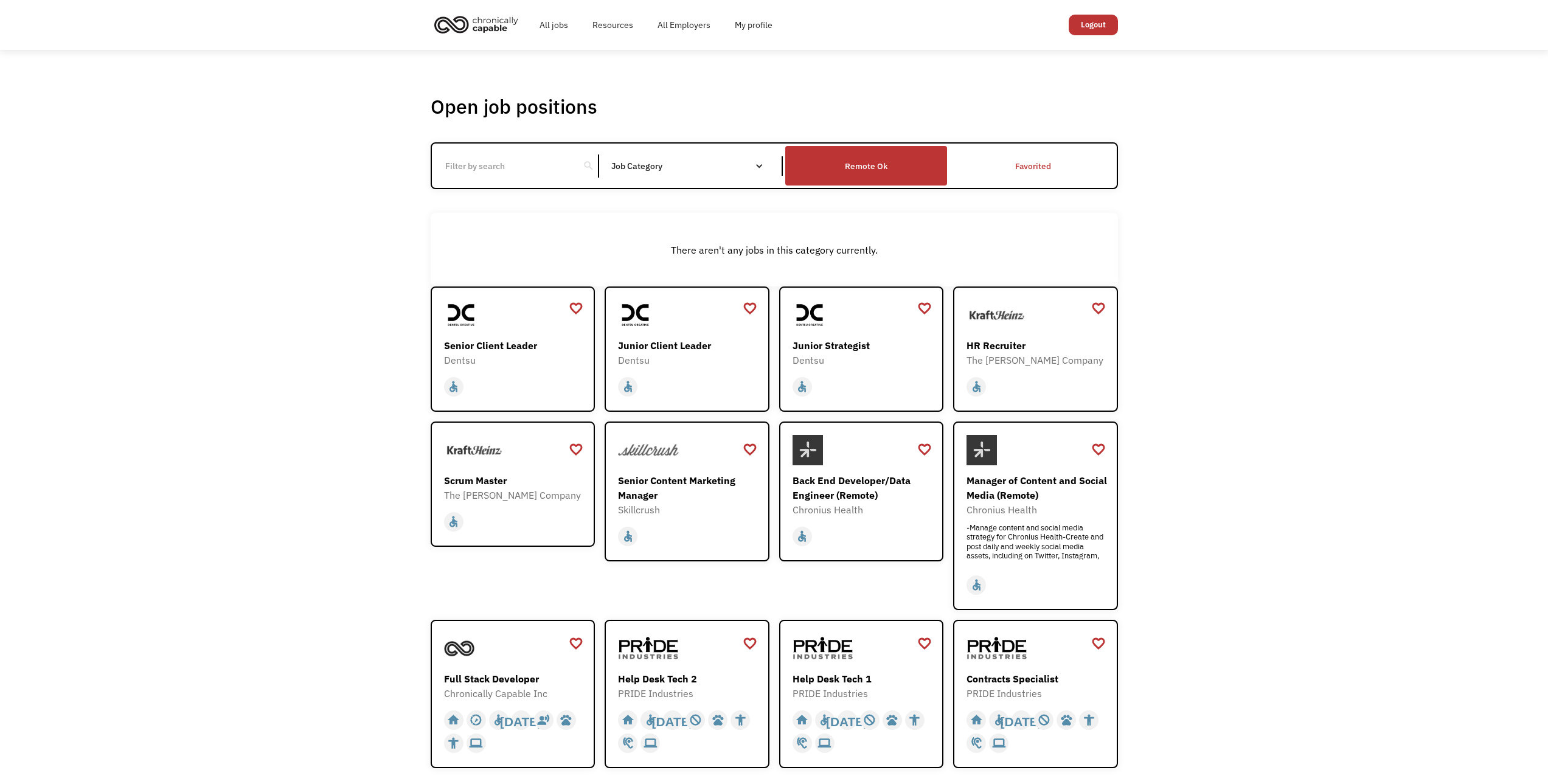
click at [845, 165] on div "Remote Ok" at bounding box center [866, 166] width 43 height 14
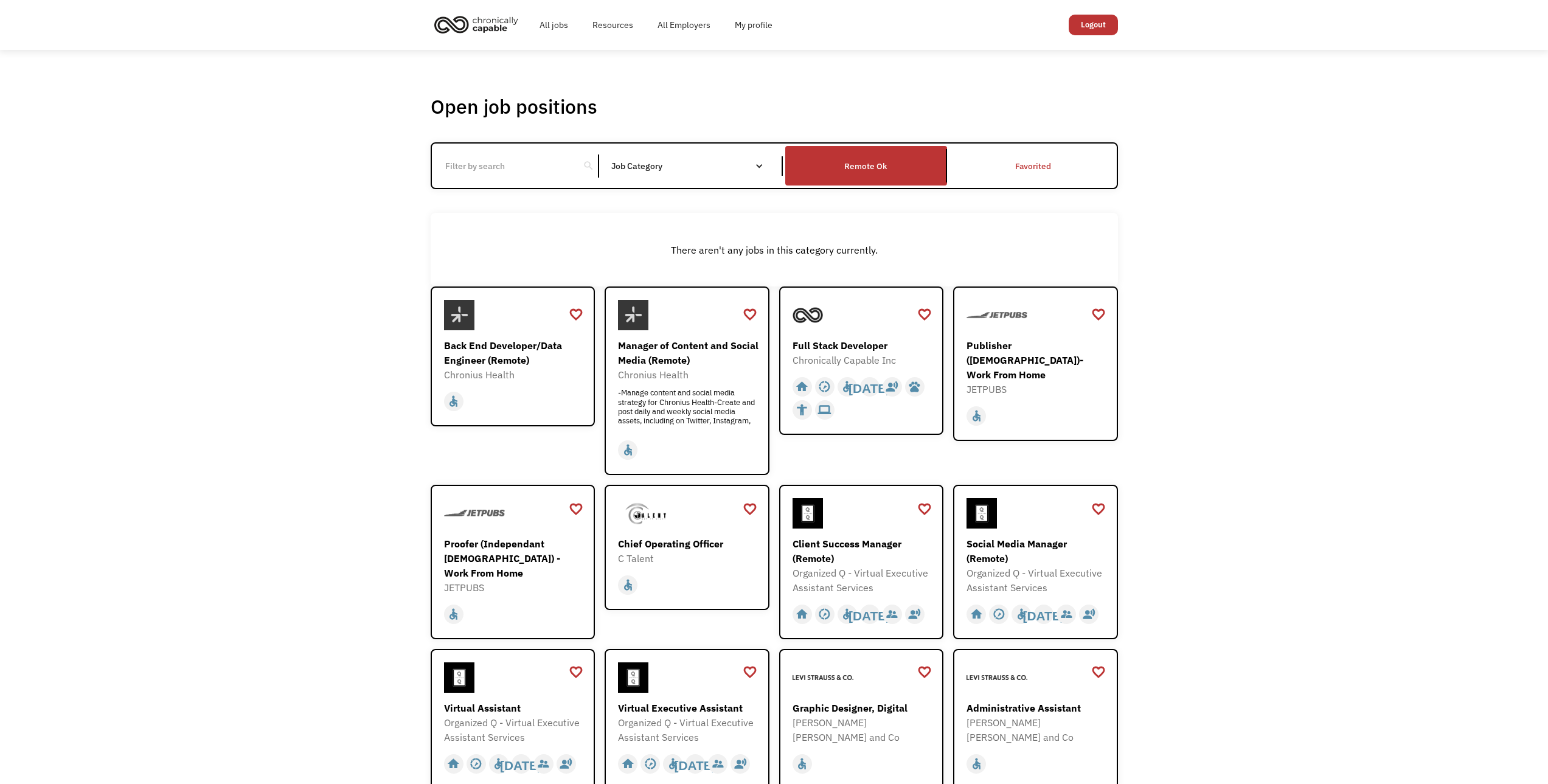
click at [712, 255] on div "There aren't any jobs in this category currently." at bounding box center [774, 250] width 675 height 14
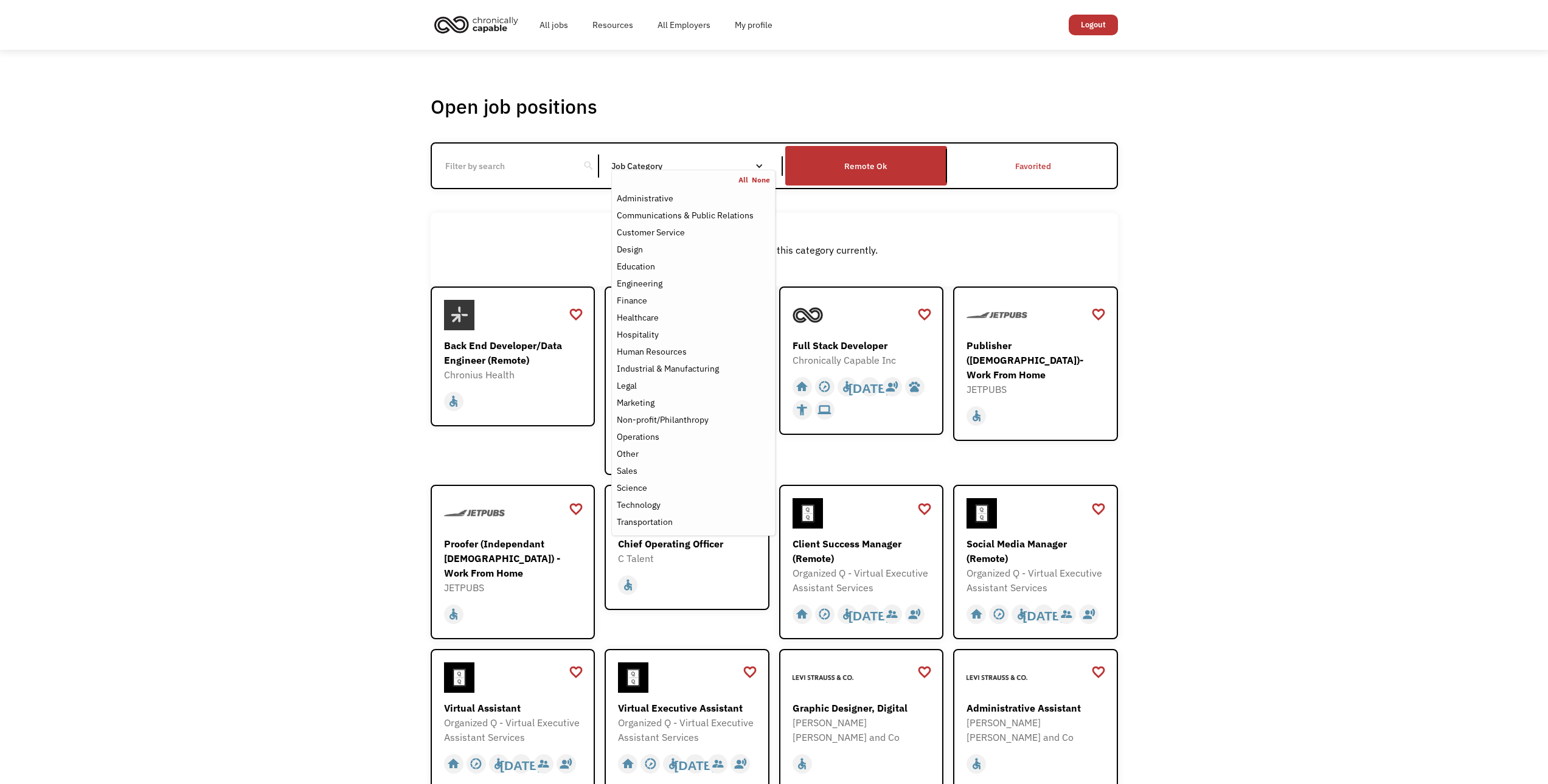
click at [747, 158] on div "Job Category" at bounding box center [693, 166] width 164 height 20
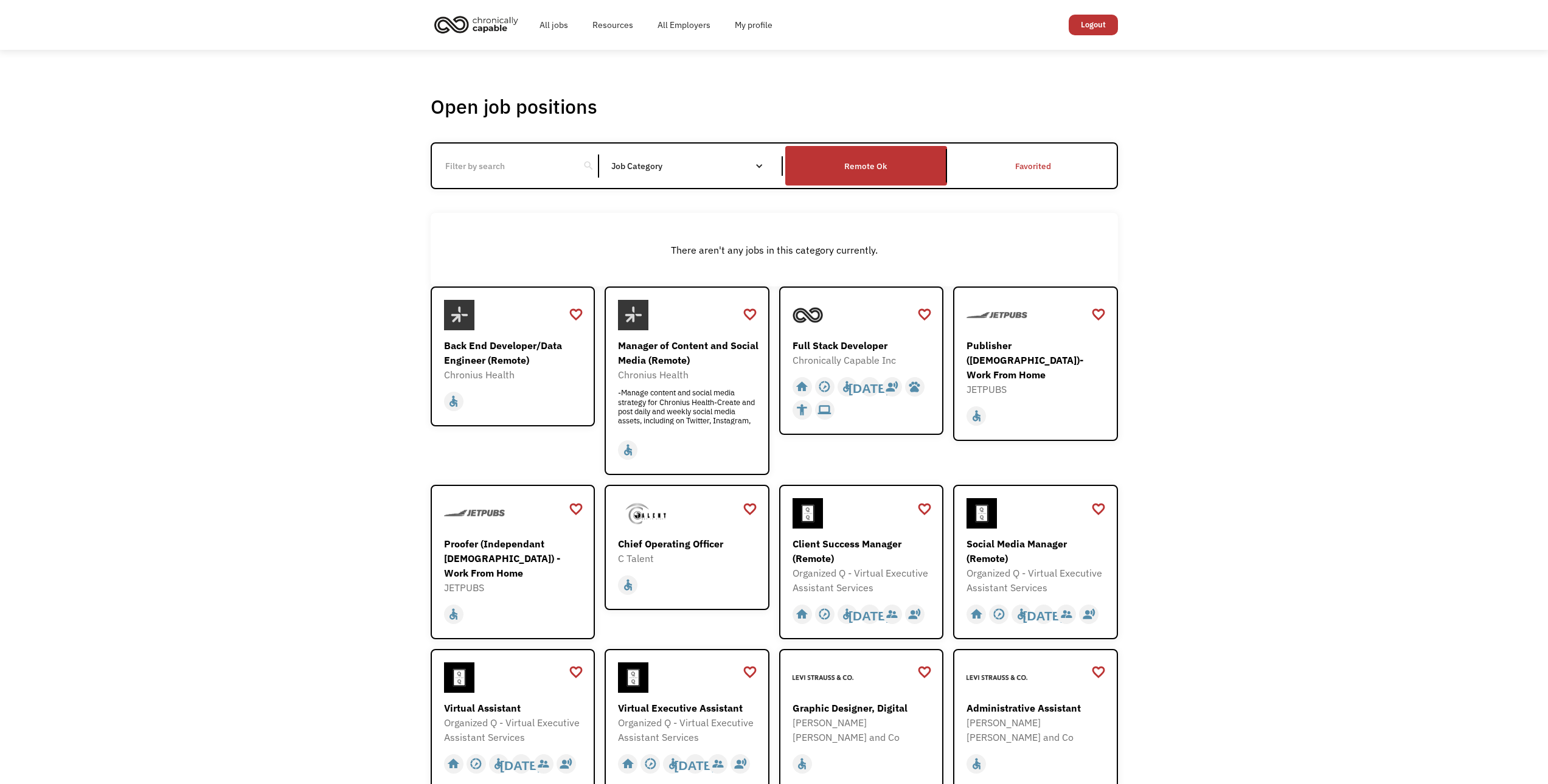
click at [747, 158] on div "Job Category" at bounding box center [693, 166] width 164 height 20
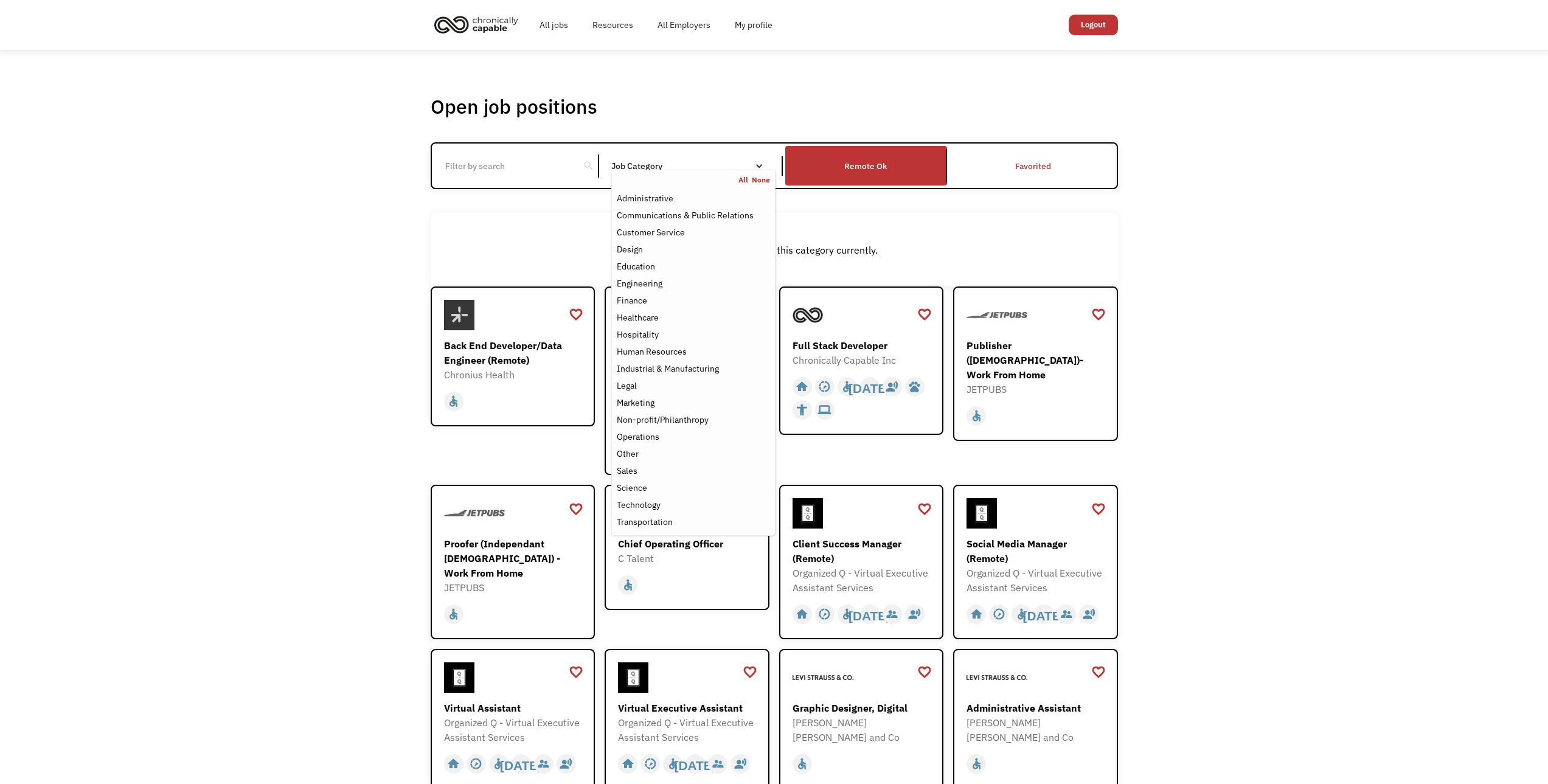
click at [744, 179] on link "All" at bounding box center [745, 179] width 13 height 10
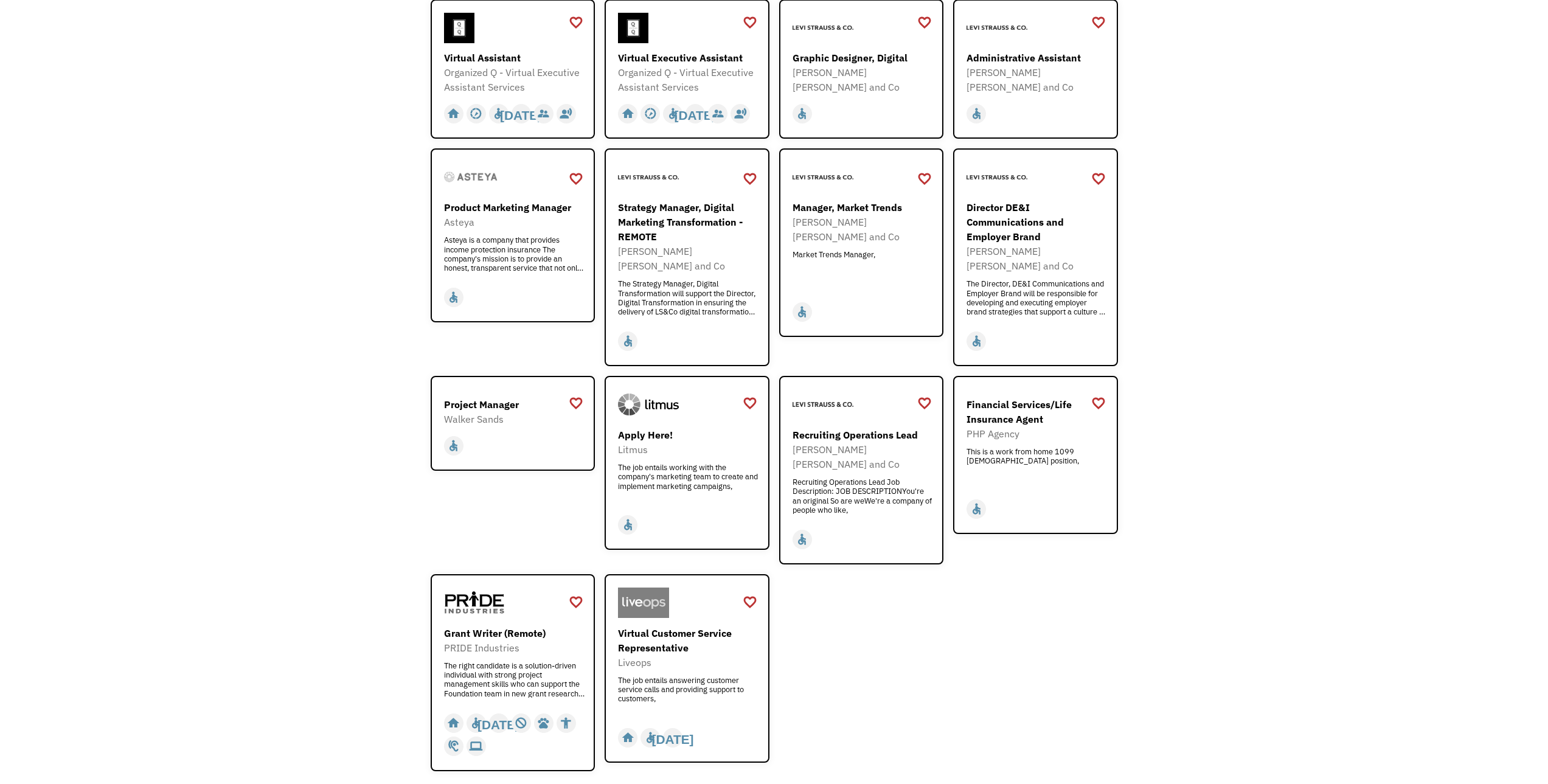
scroll to position [905, 0]
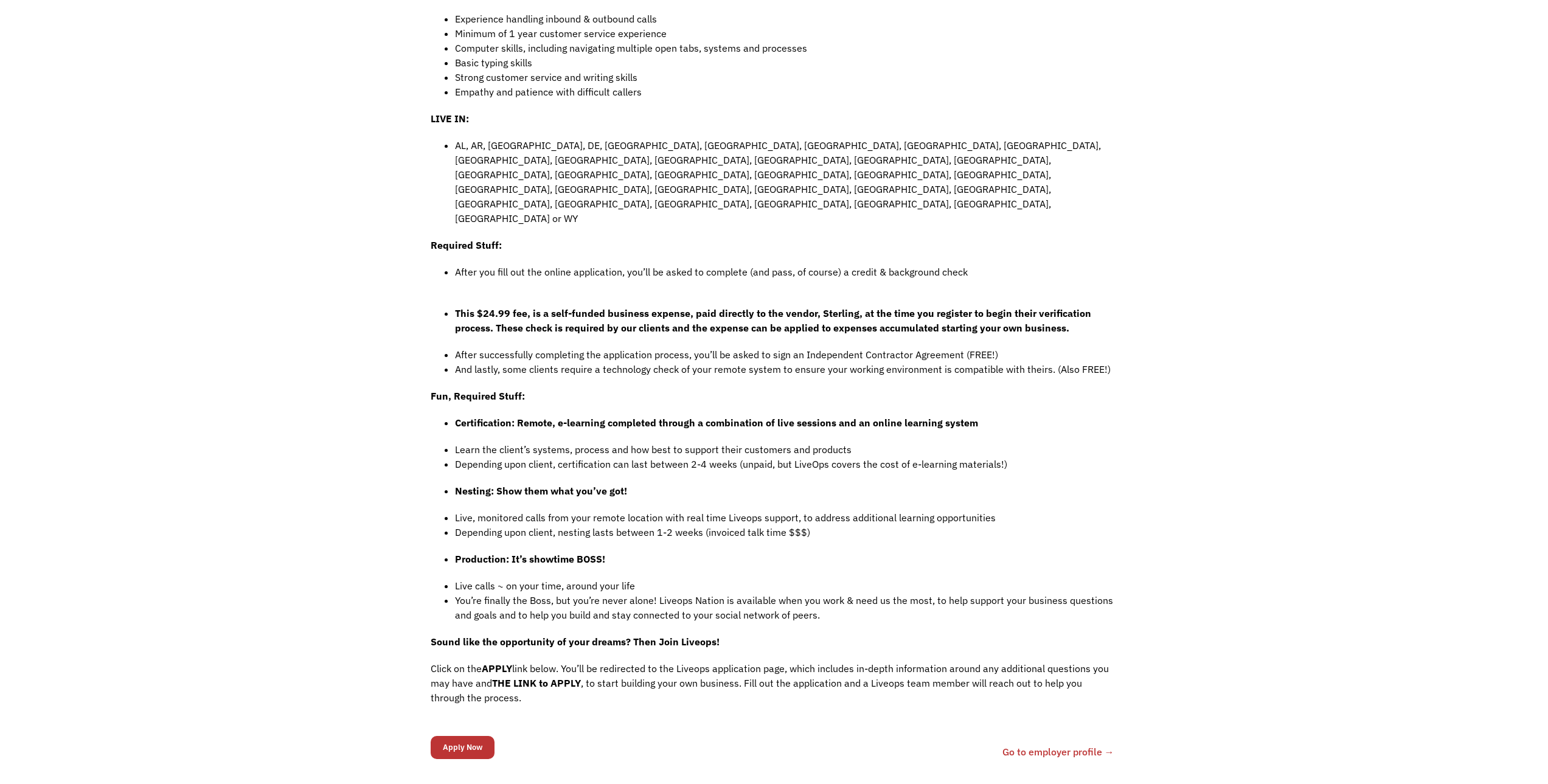
scroll to position [669, 0]
